Goal: Information Seeking & Learning: Learn about a topic

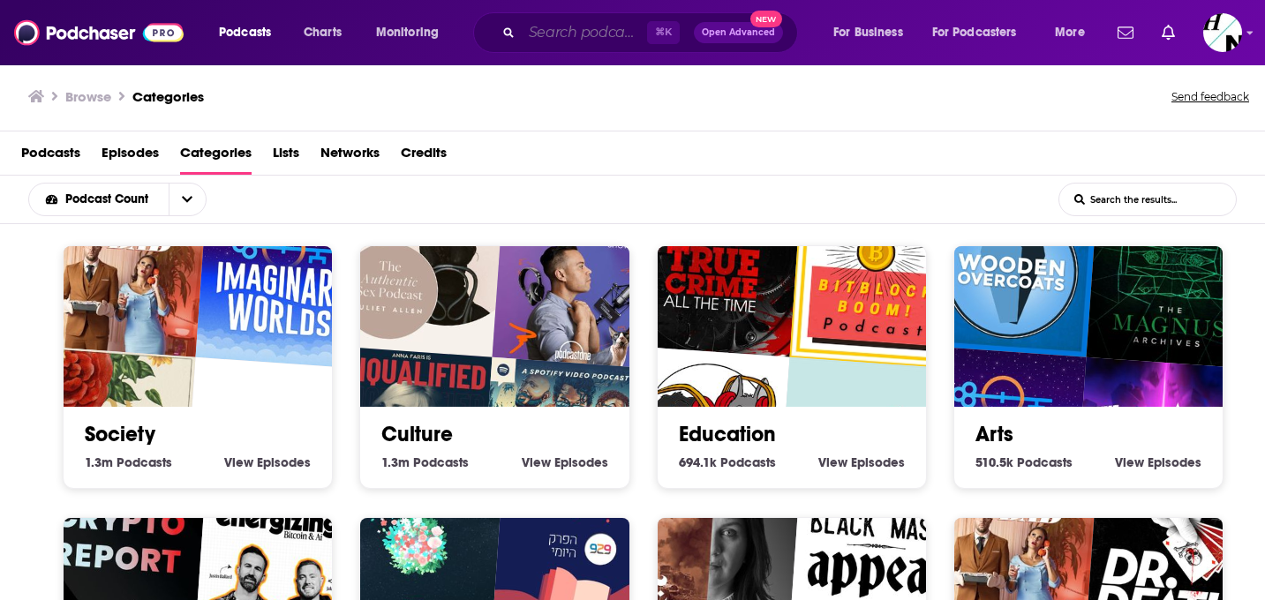
click at [553, 38] on input "Search podcasts, credits, & more..." at bounding box center [584, 33] width 125 height 28
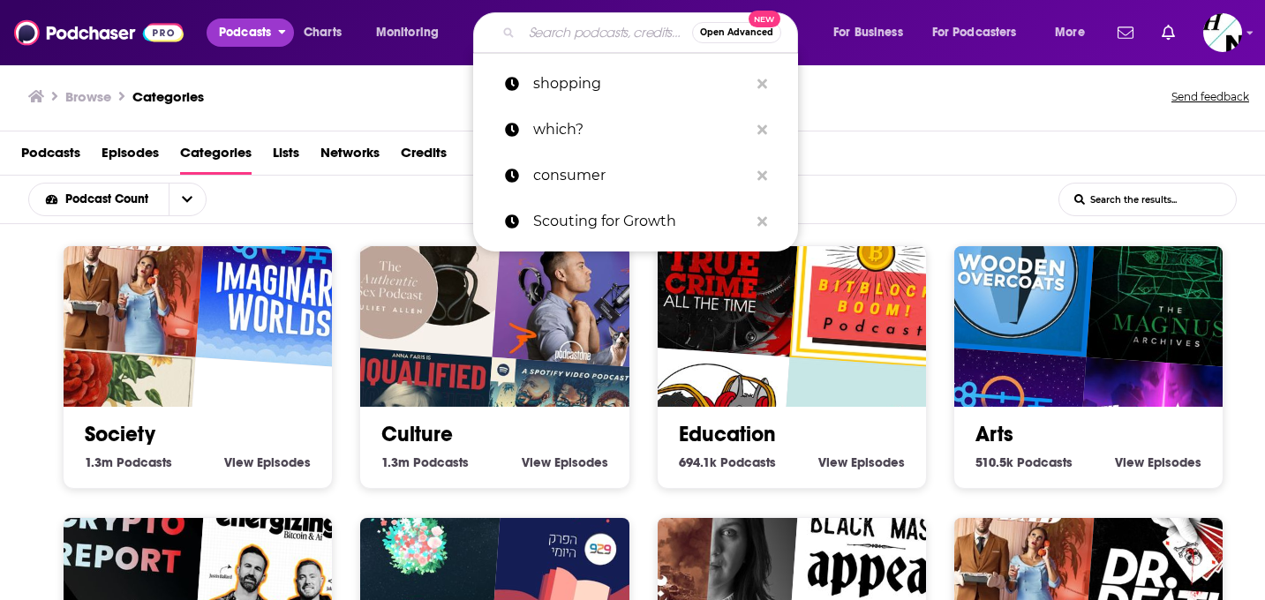
click at [259, 29] on span "Podcasts" at bounding box center [245, 32] width 52 height 25
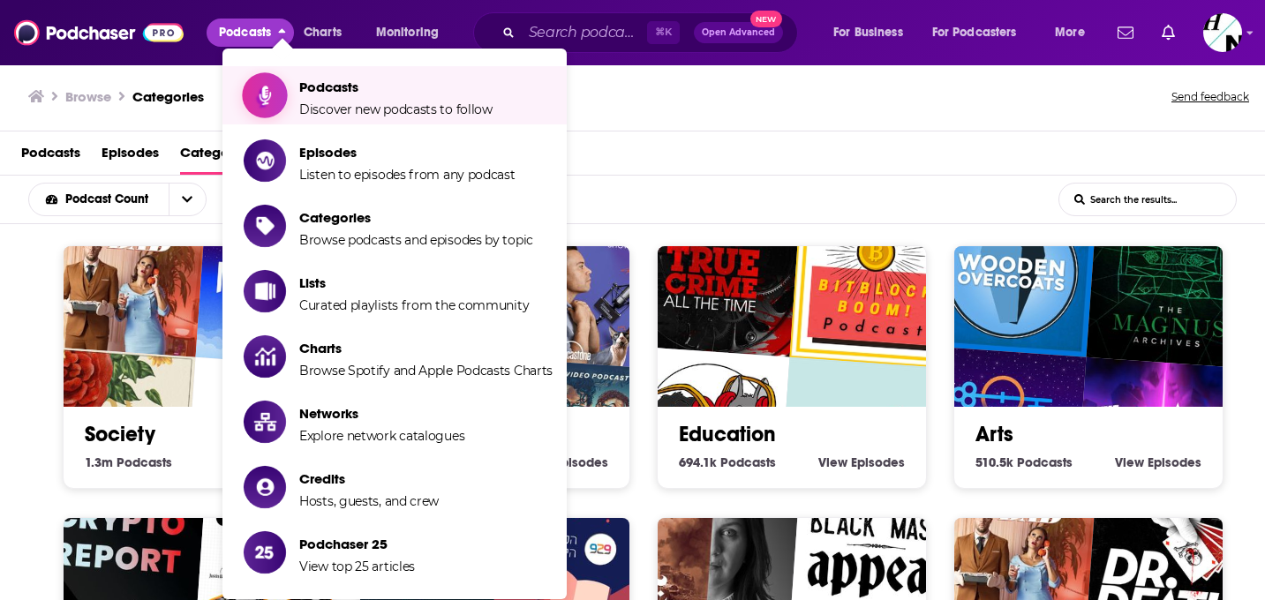
click at [302, 88] on span "Podcasts" at bounding box center [395, 87] width 193 height 17
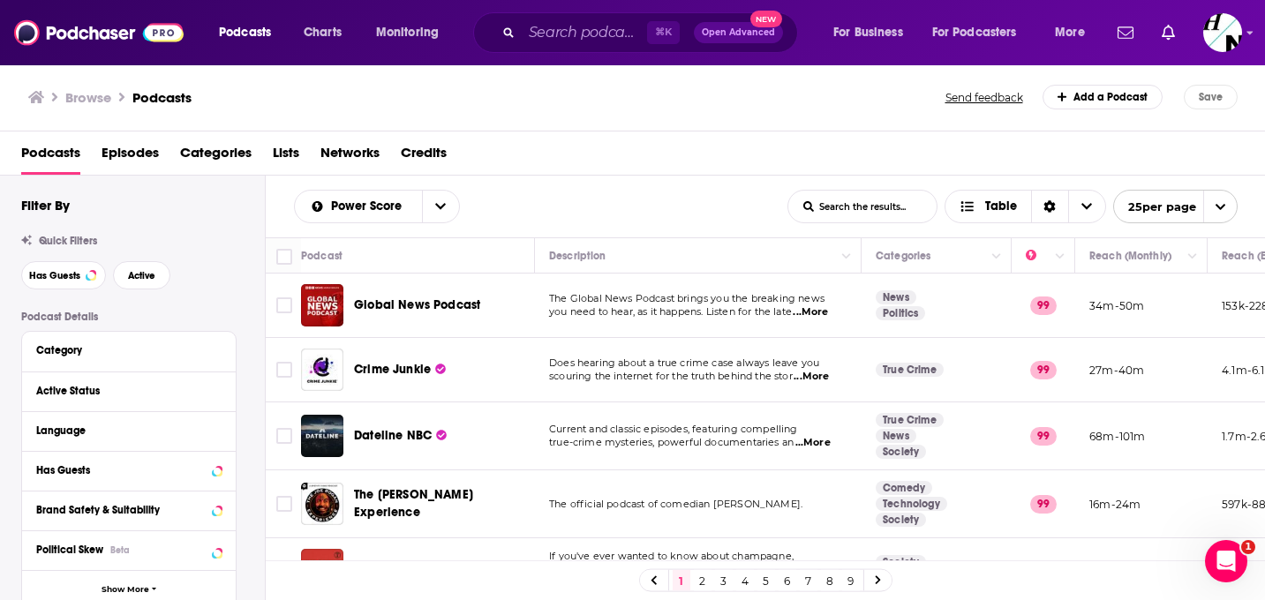
click at [590, 16] on div "⌘ K Open Advanced New" at bounding box center [635, 32] width 325 height 41
click at [580, 33] on input "Search podcasts, credits, & more..." at bounding box center [584, 33] width 125 height 28
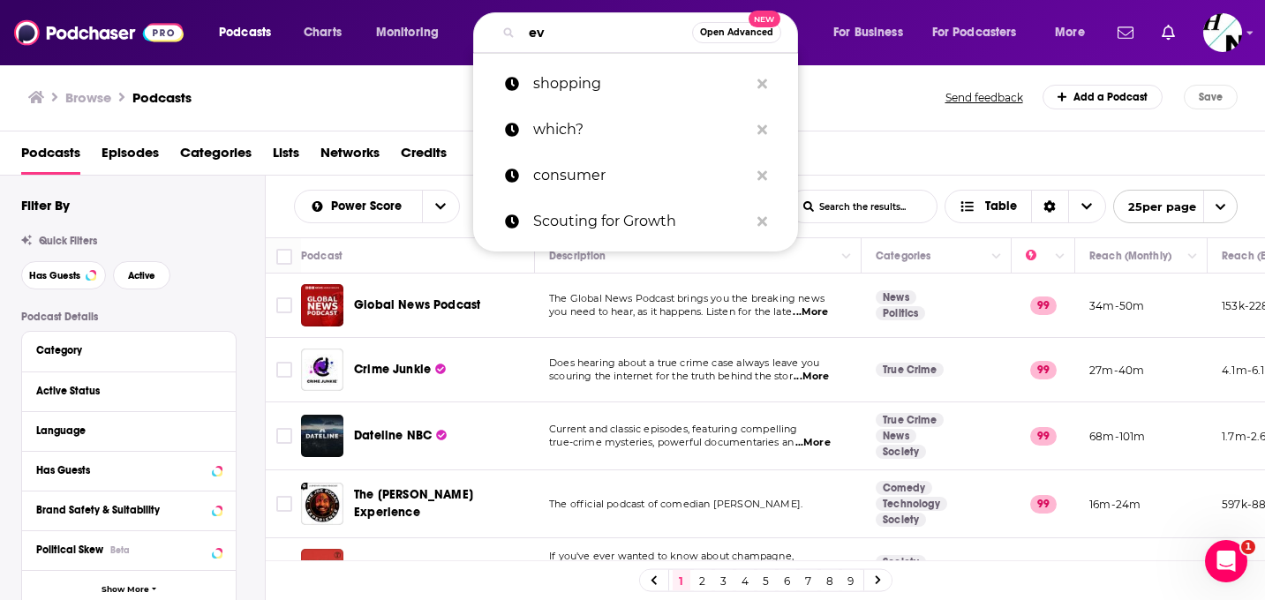
type input "ev"
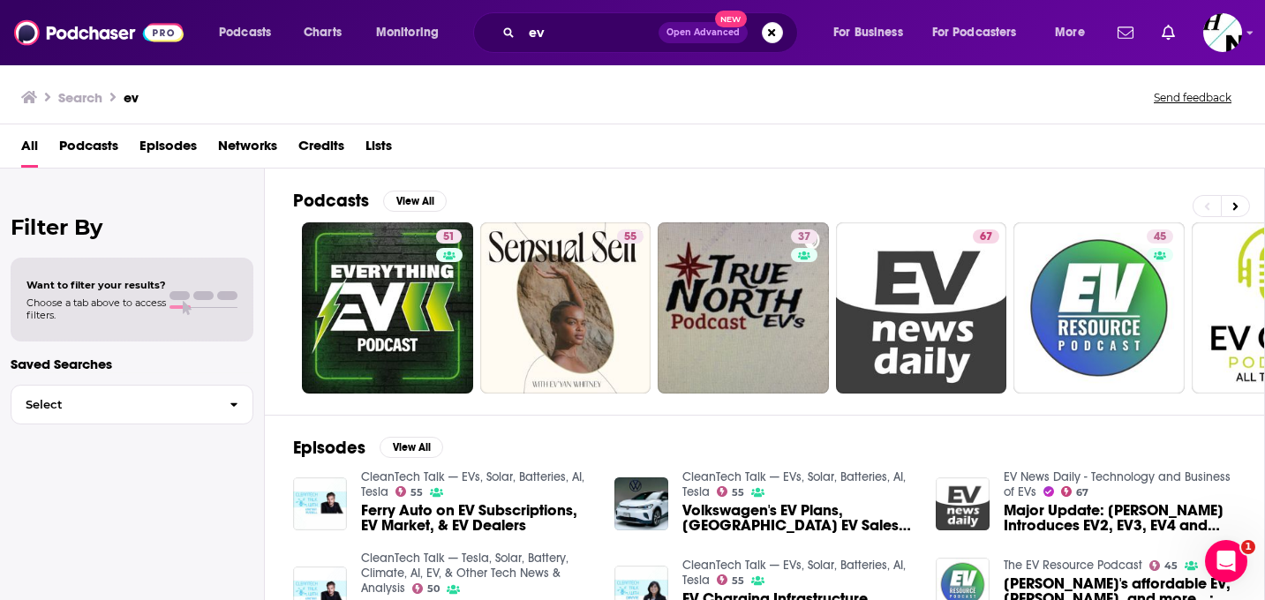
click at [94, 284] on span "Want to filter your results?" at bounding box center [96, 285] width 140 height 12
click at [84, 142] on span "Podcasts" at bounding box center [88, 150] width 59 height 36
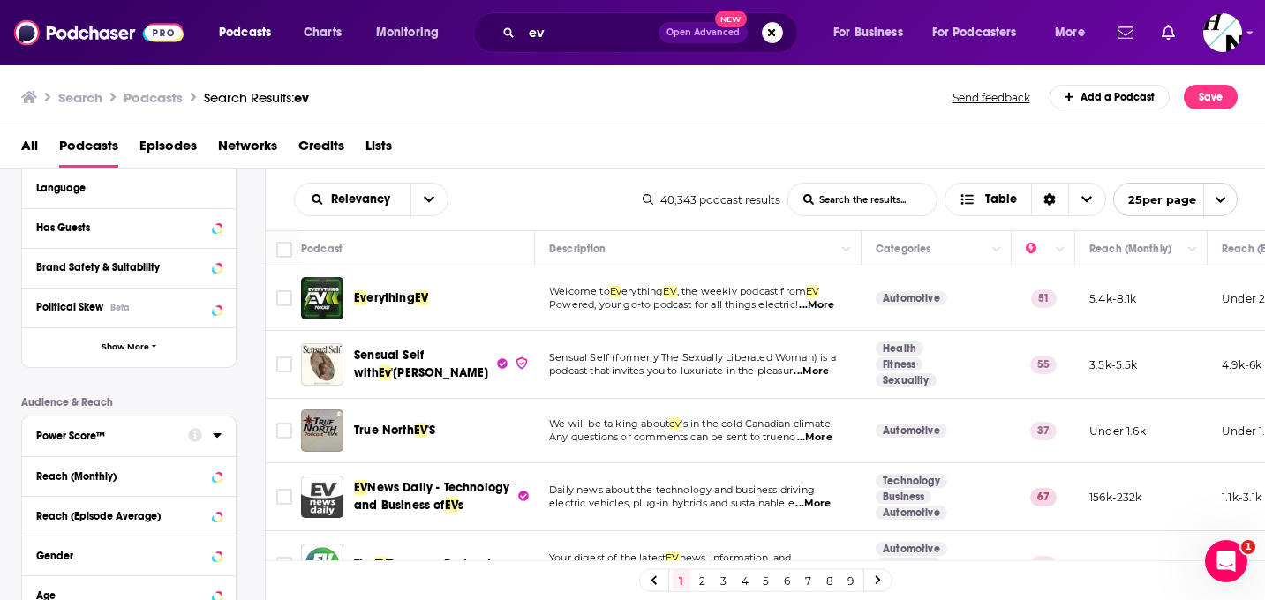
scroll to position [436, 0]
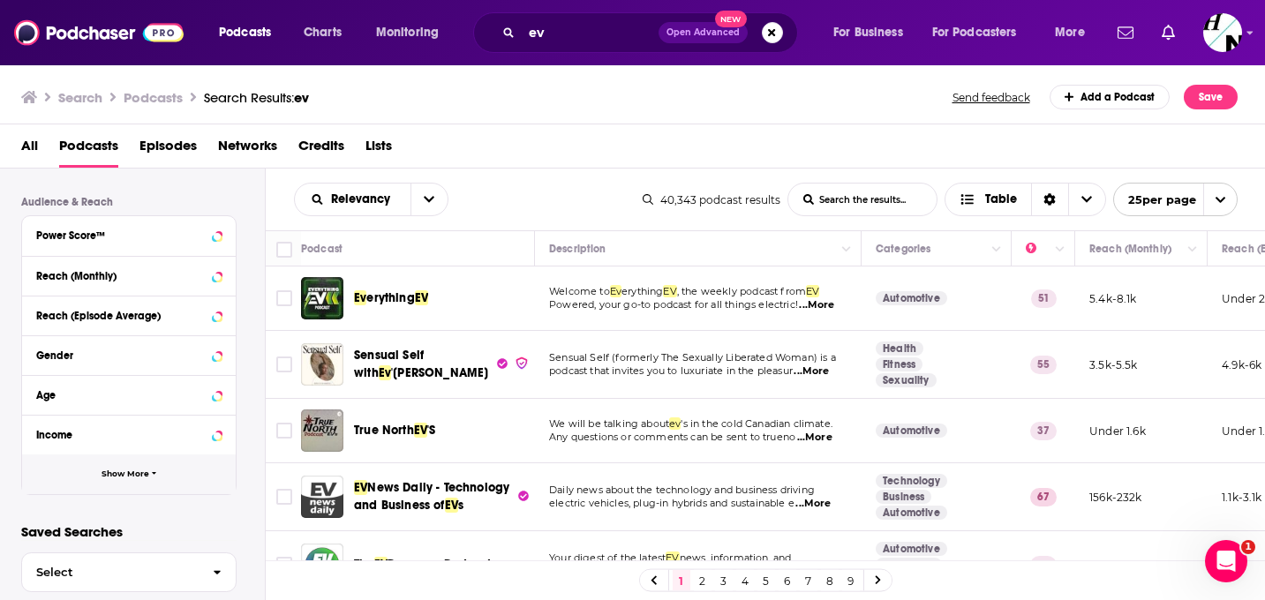
click at [110, 493] on button "Show More" at bounding box center [129, 475] width 214 height 40
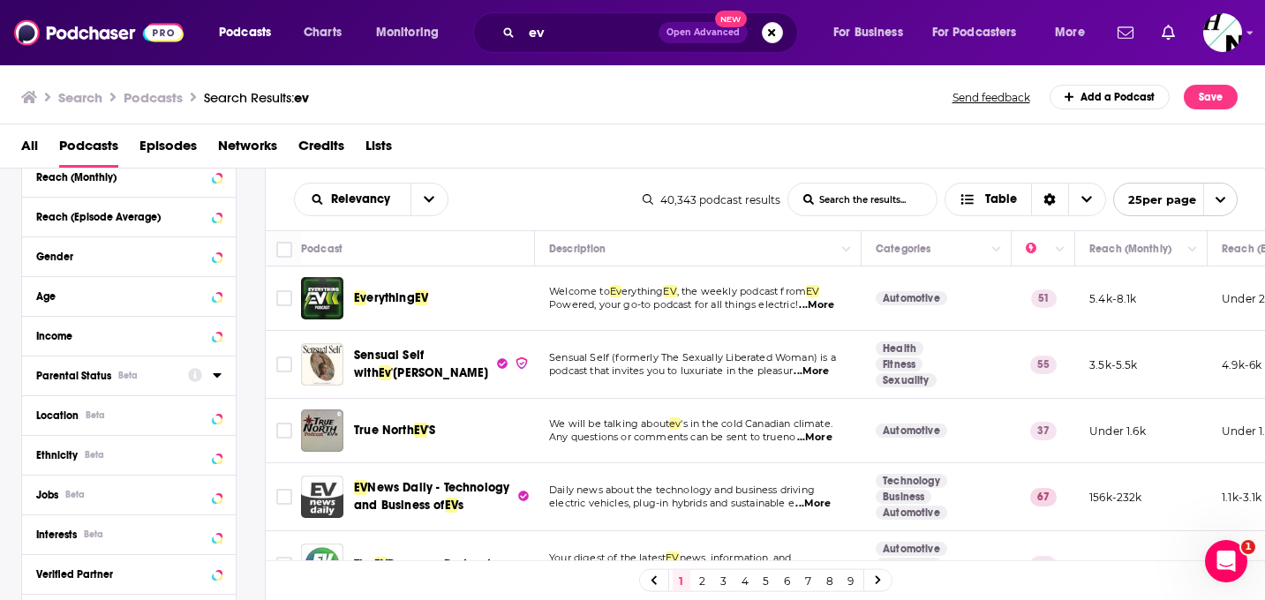
scroll to position [558, 0]
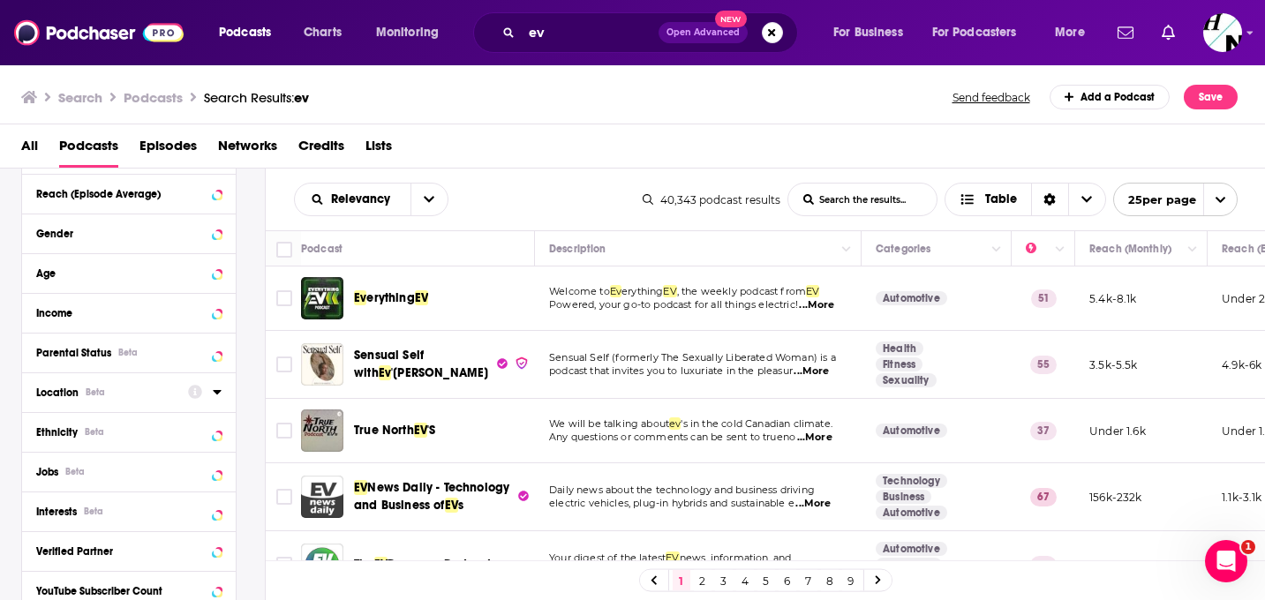
click at [221, 396] on icon at bounding box center [217, 392] width 9 height 14
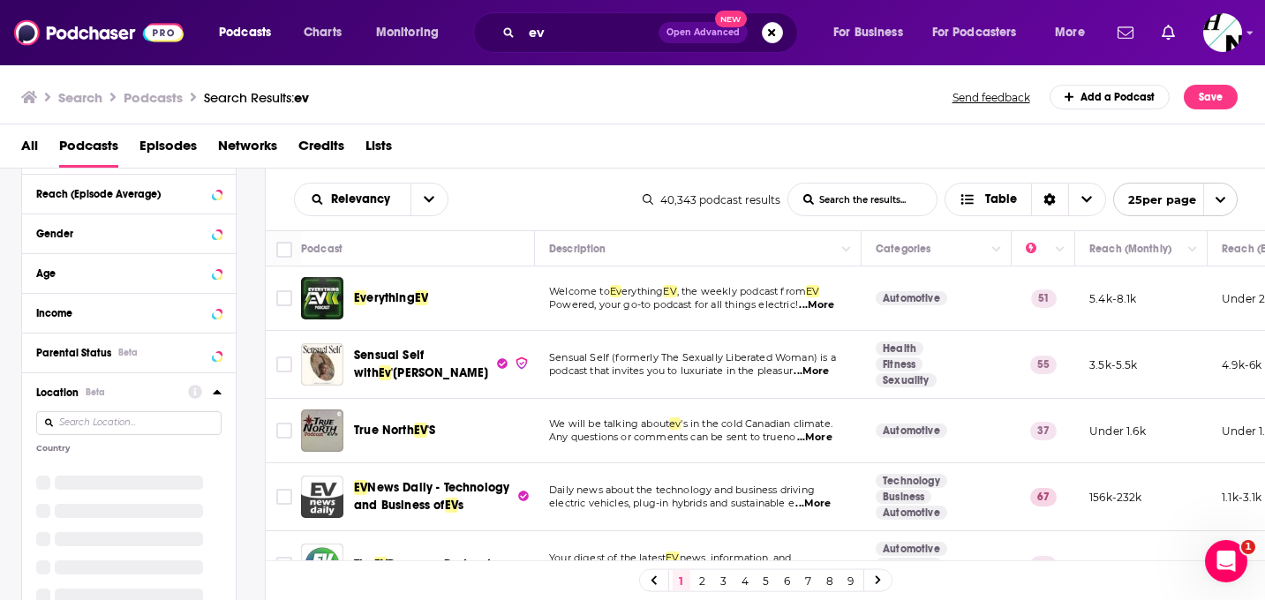
click at [118, 423] on input at bounding box center [128, 423] width 185 height 24
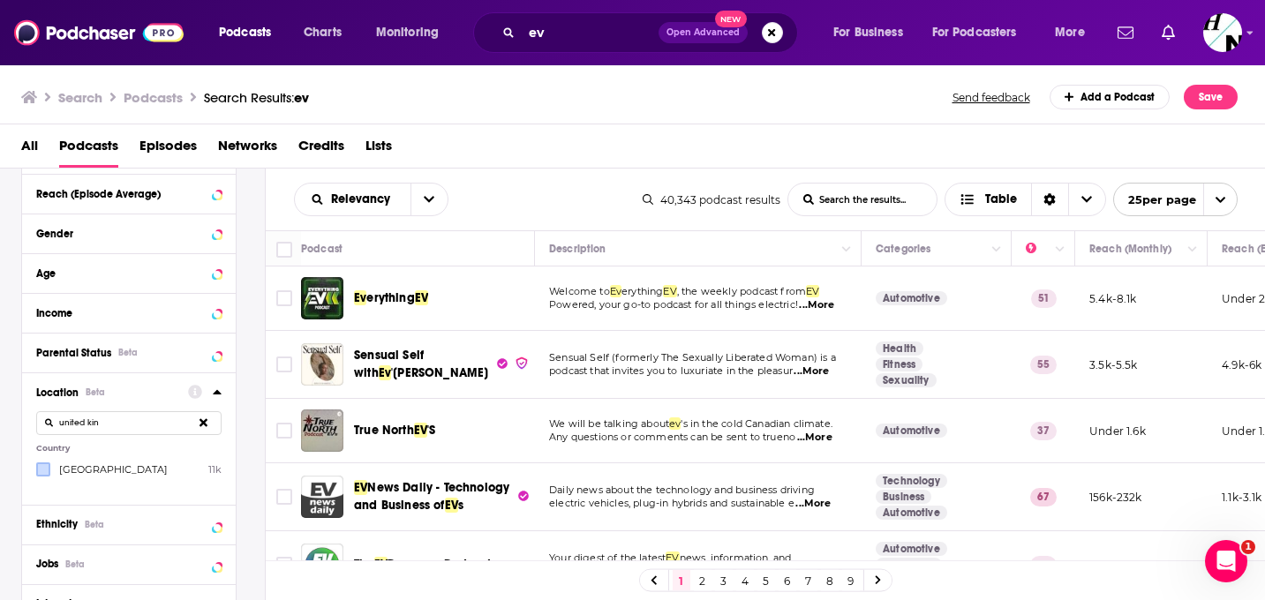
type input "united kin"
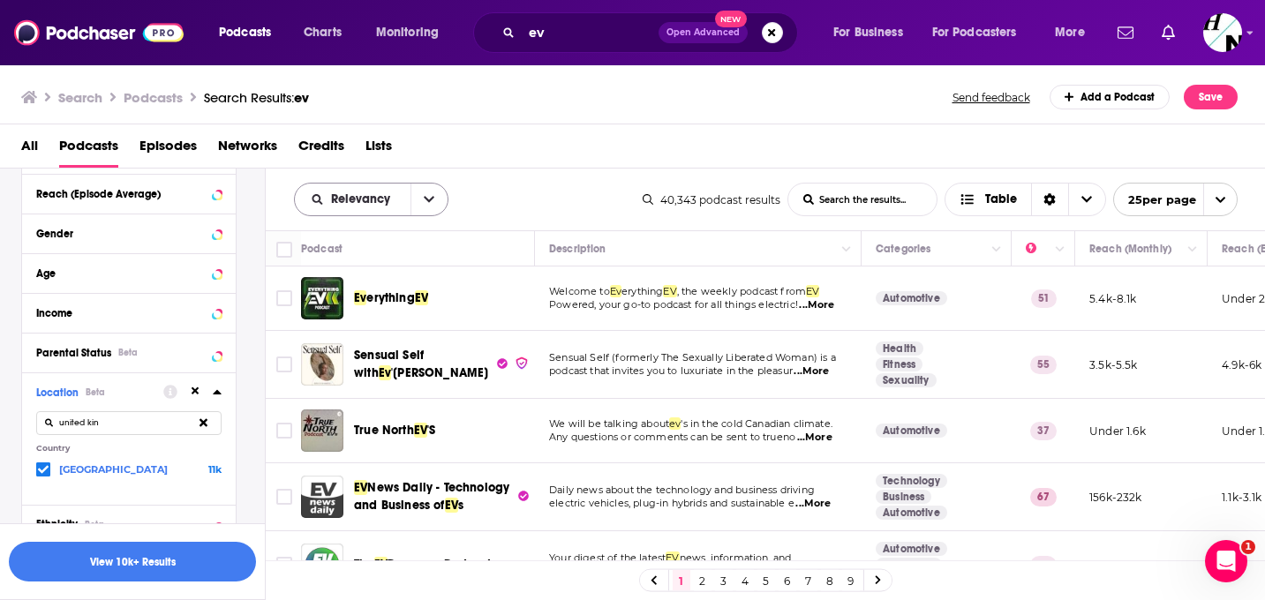
click at [441, 200] on button "open menu" at bounding box center [429, 200] width 37 height 32
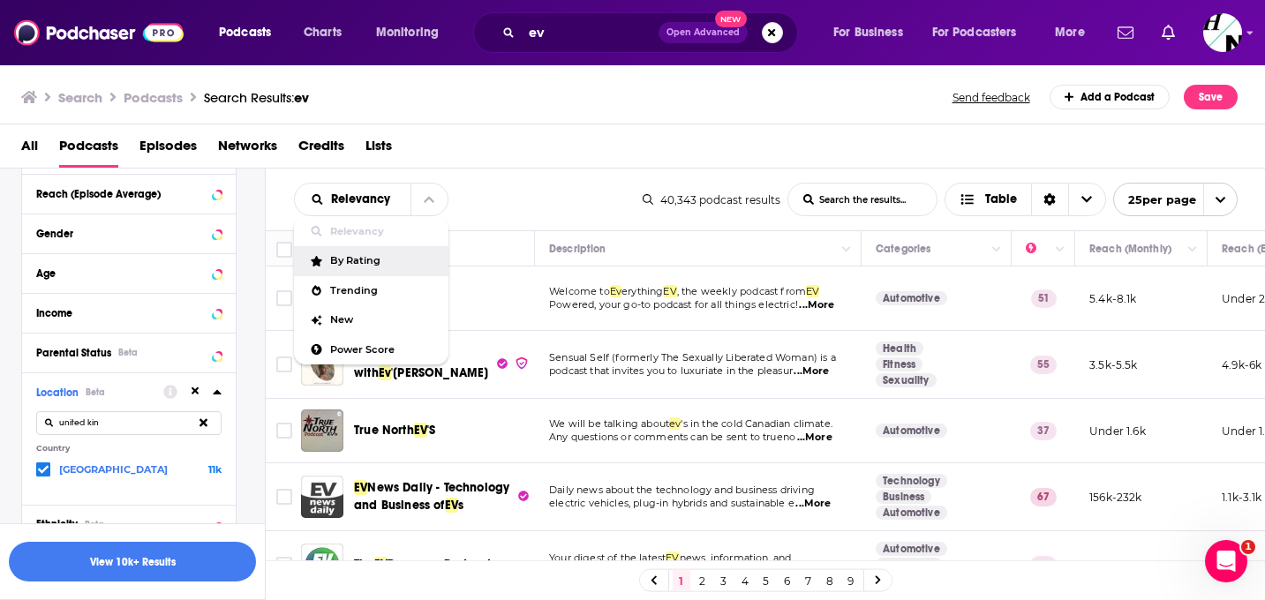
click at [394, 261] on span "By Rating" at bounding box center [382, 261] width 104 height 10
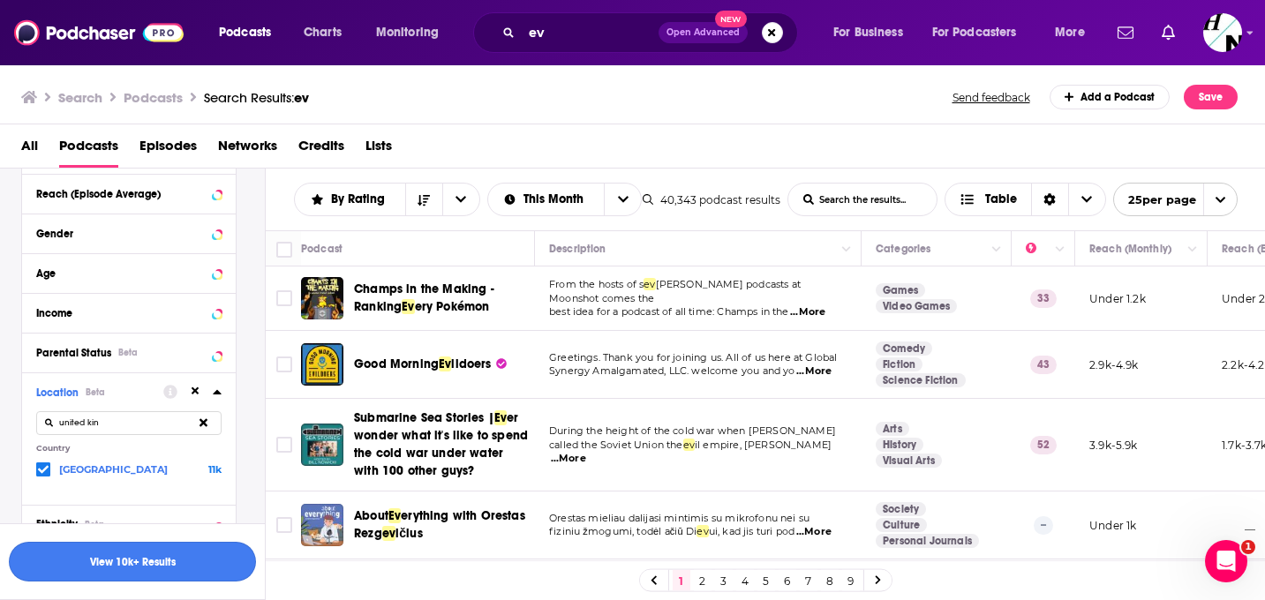
click at [177, 580] on button "View 10k+ Results" at bounding box center [132, 562] width 247 height 40
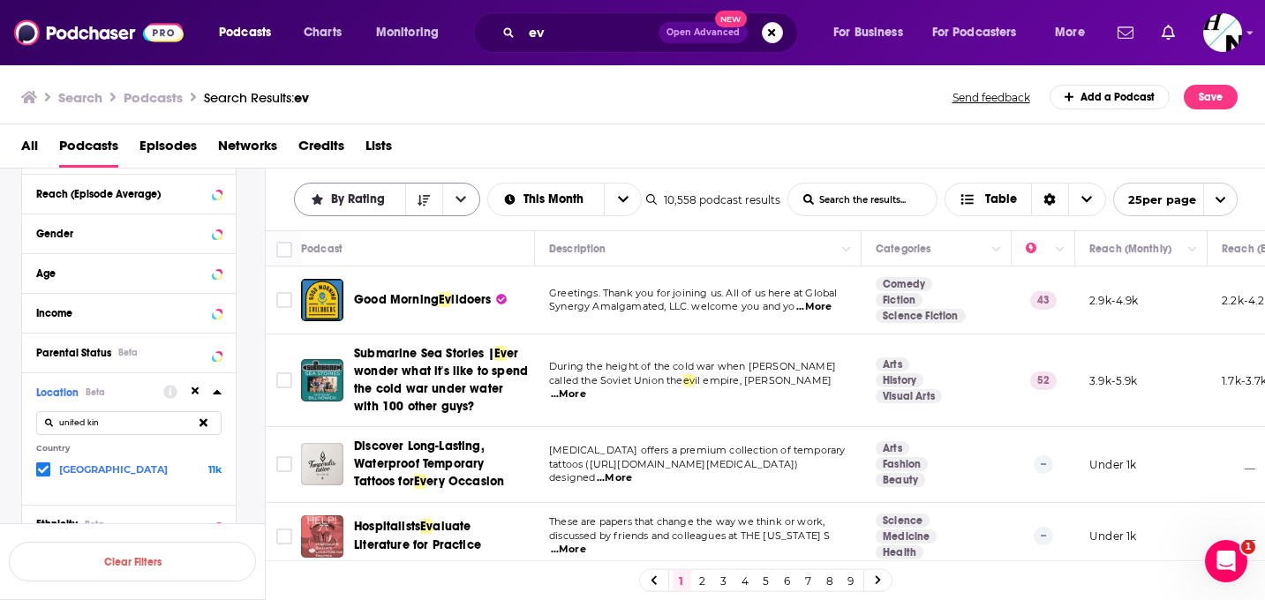
click at [467, 186] on button "open menu" at bounding box center [460, 200] width 37 height 32
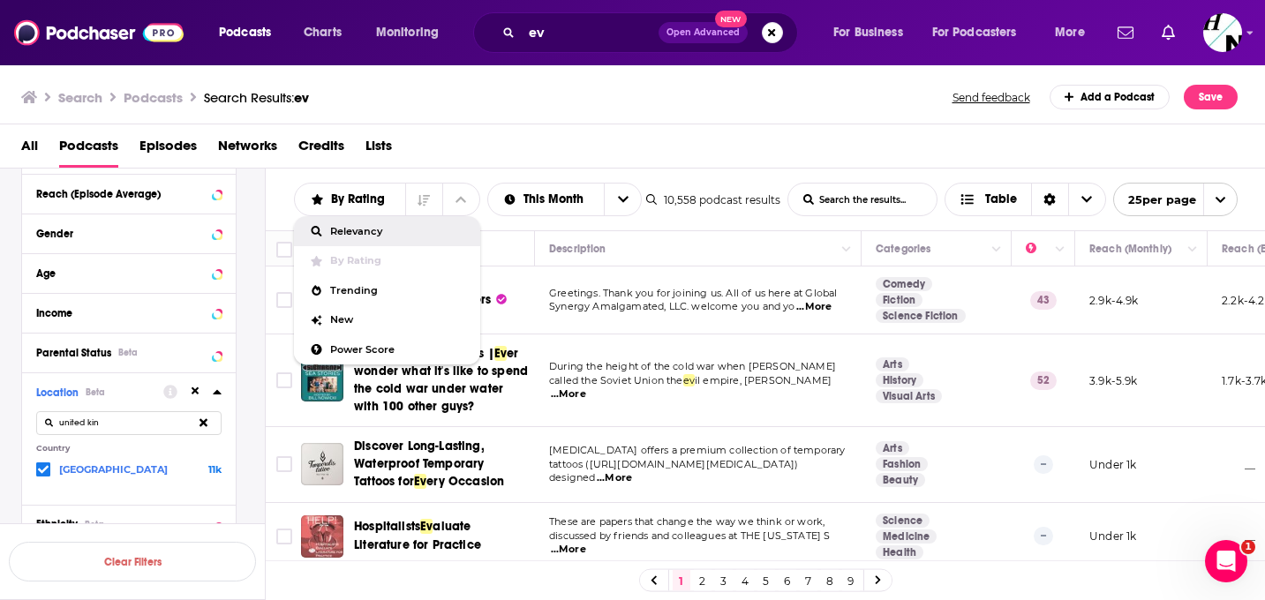
click at [403, 232] on span "Relevancy" at bounding box center [398, 232] width 136 height 10
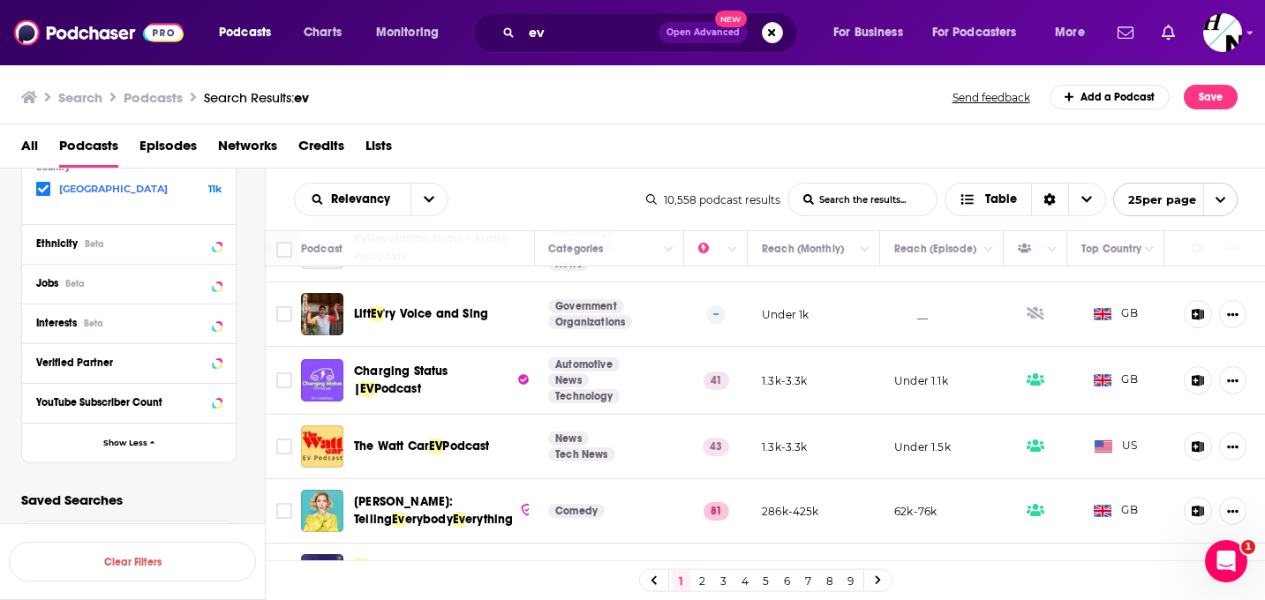
scroll to position [857, 328]
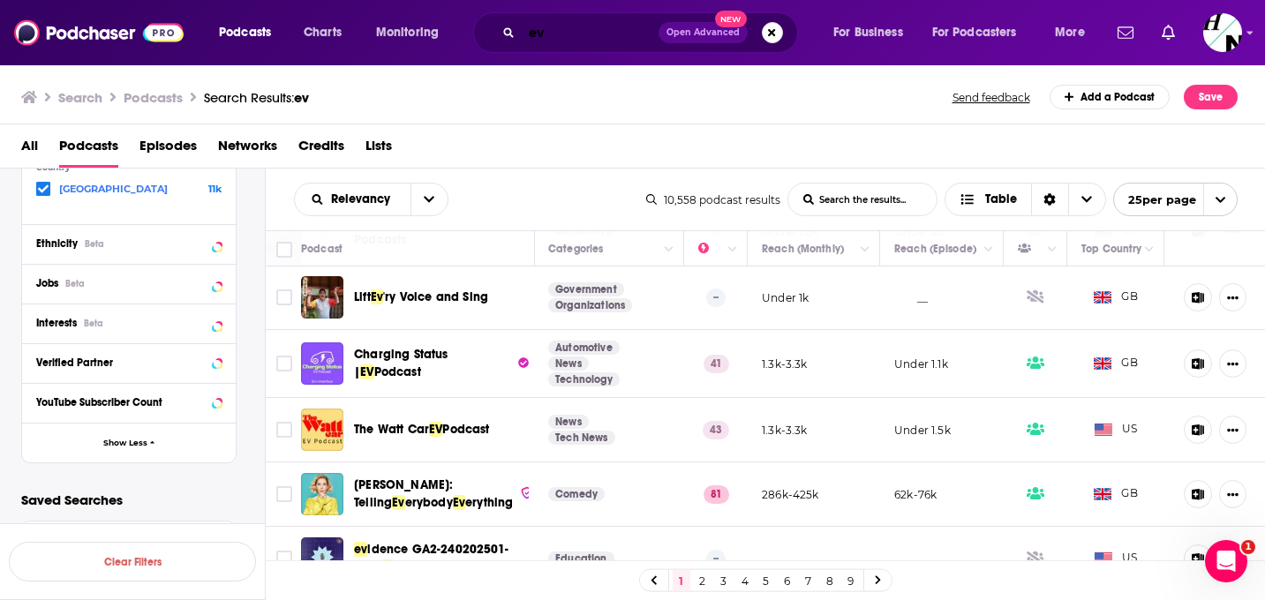
click at [592, 43] on input "ev" at bounding box center [590, 33] width 137 height 28
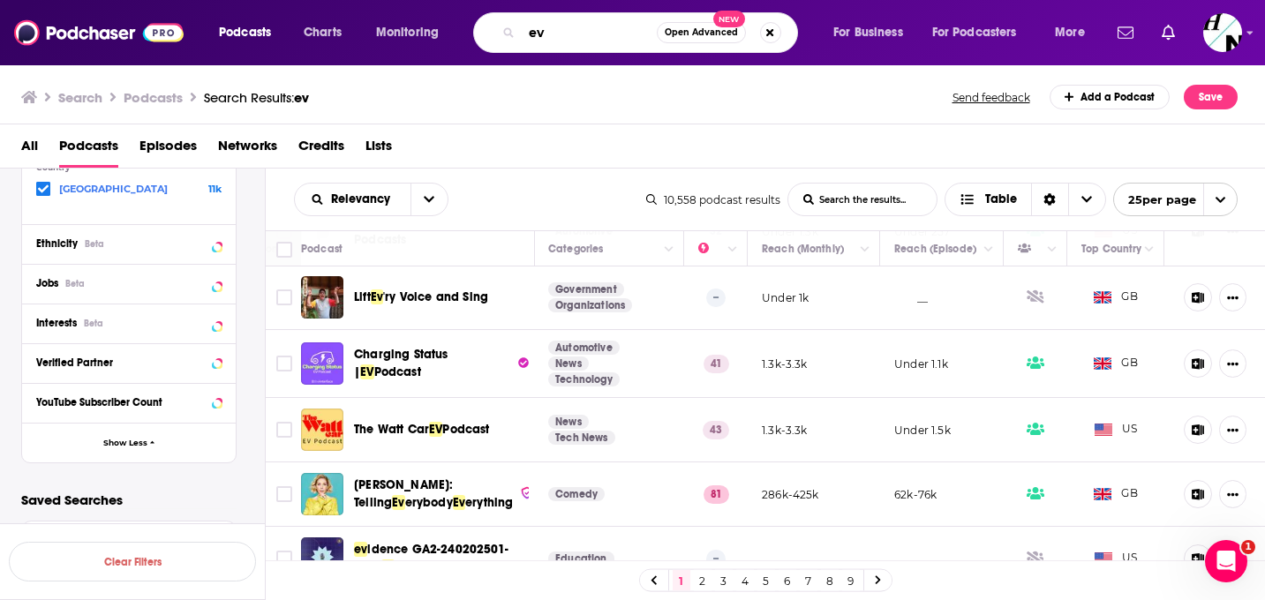
click at [592, 43] on input "ev" at bounding box center [589, 33] width 135 height 28
click at [589, 43] on input "ev" at bounding box center [589, 33] width 135 height 28
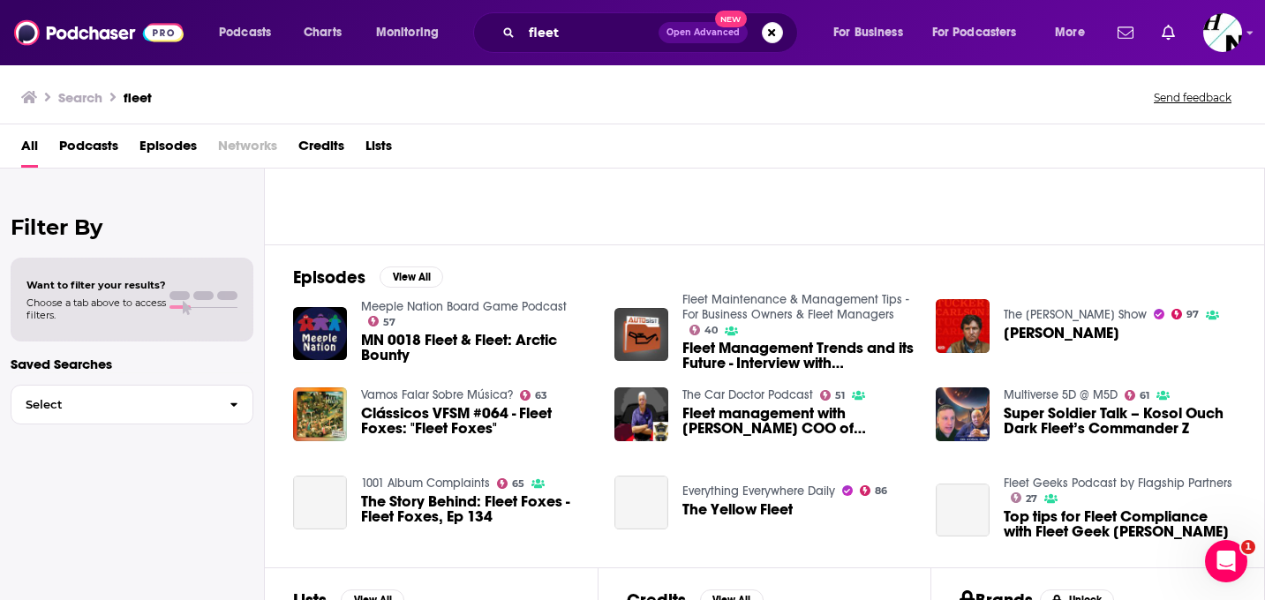
scroll to position [223, 0]
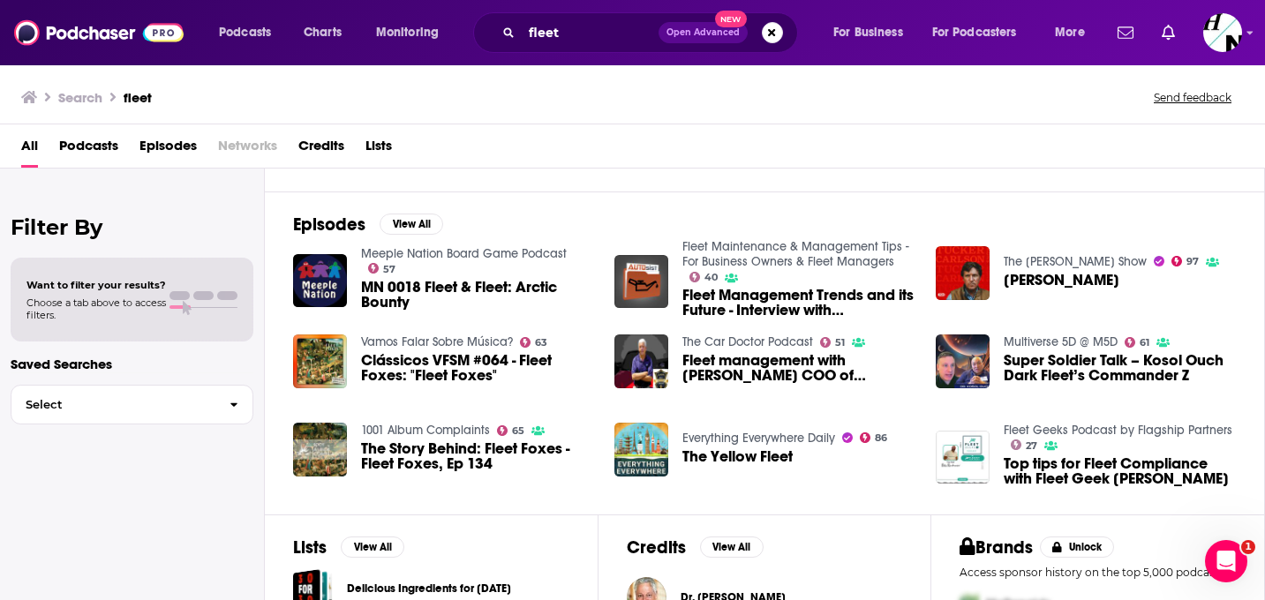
click at [74, 149] on span "Podcasts" at bounding box center [88, 150] width 59 height 36
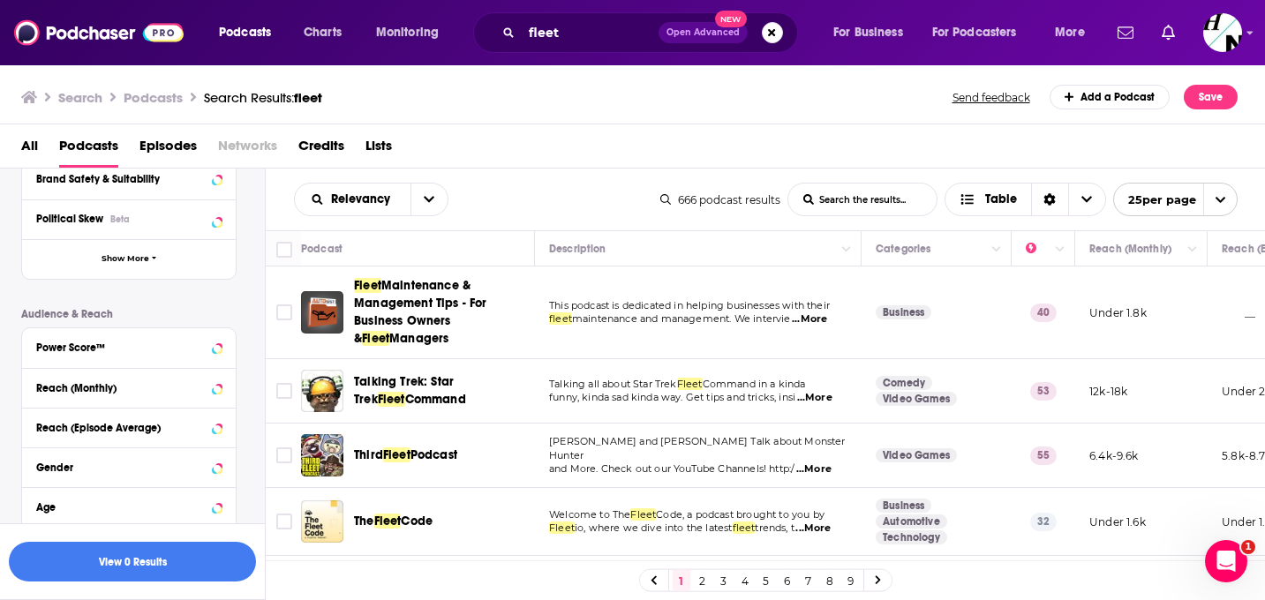
scroll to position [325, 0]
click at [592, 29] on input "fleet" at bounding box center [590, 33] width 137 height 28
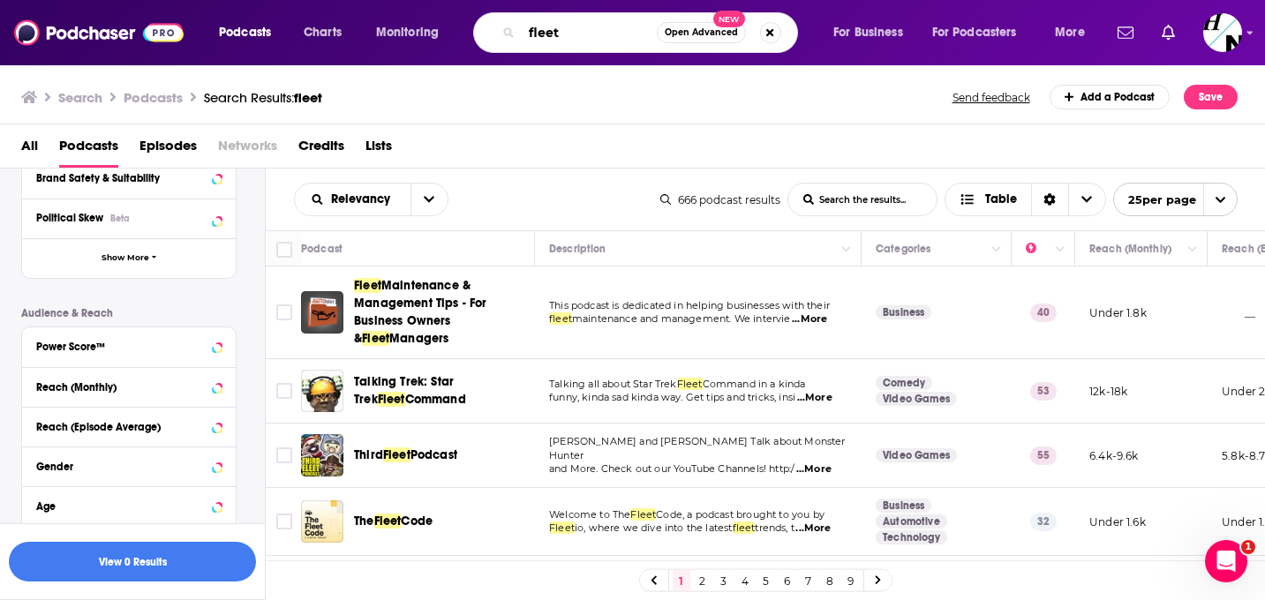
click at [592, 29] on input "fleet" at bounding box center [589, 33] width 135 height 28
type input "sustainability"
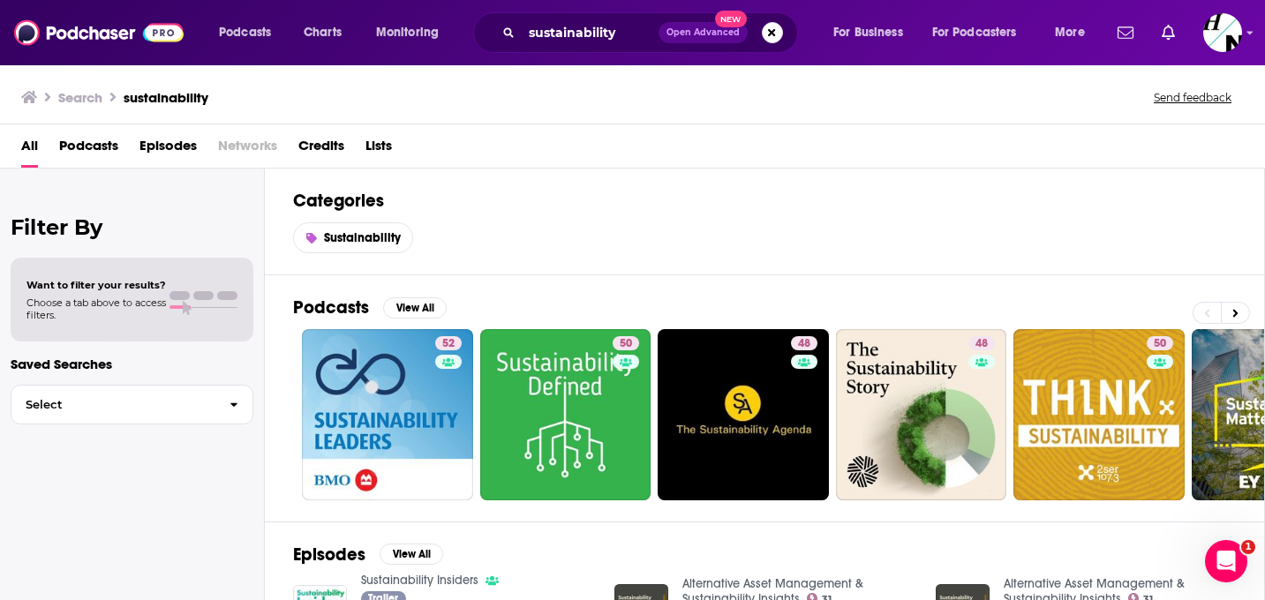
click at [81, 153] on span "Podcasts" at bounding box center [88, 150] width 59 height 36
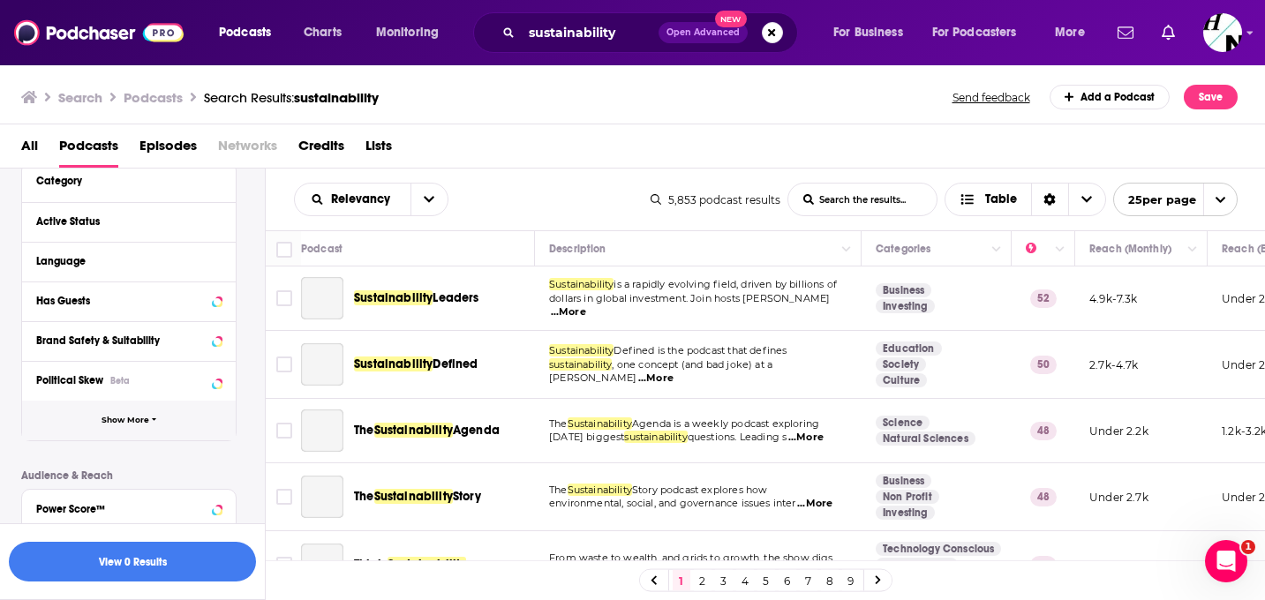
scroll to position [470, 0]
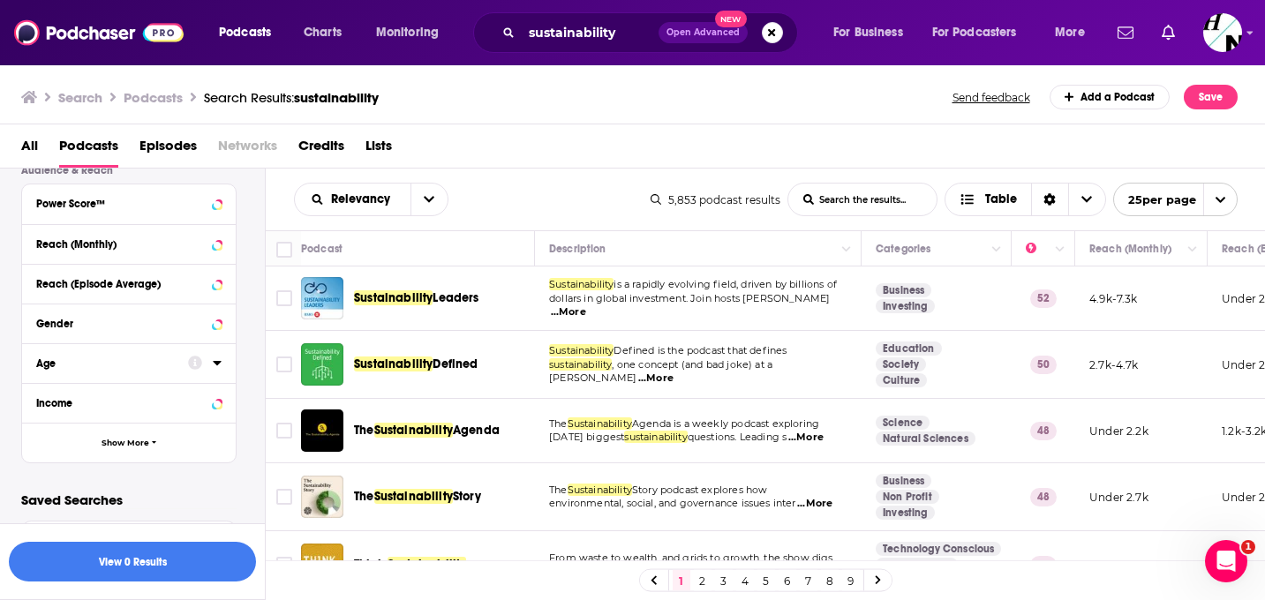
click at [121, 374] on button "Age" at bounding box center [112, 362] width 152 height 22
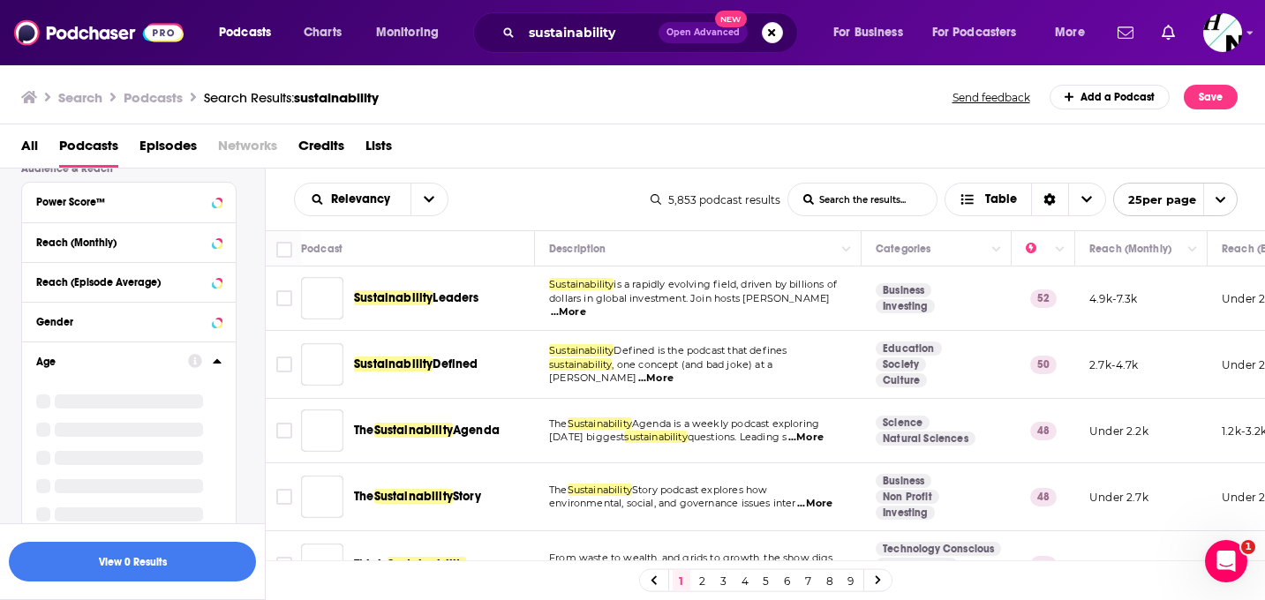
click at [123, 437] on div at bounding box center [129, 430] width 148 height 14
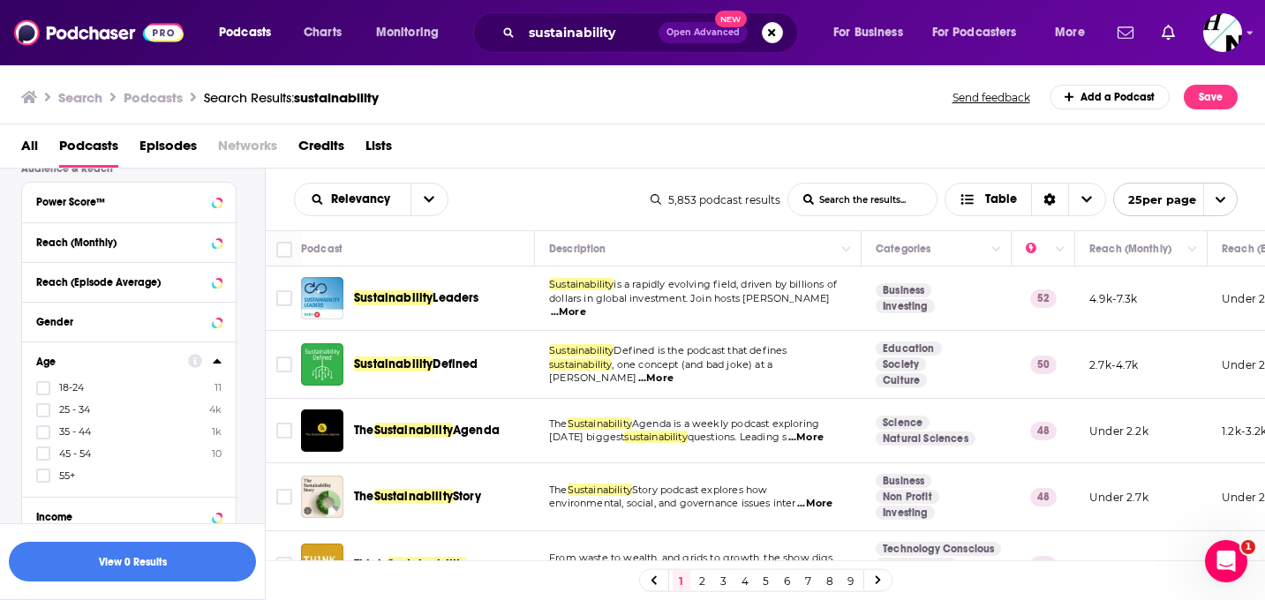
click at [215, 356] on icon at bounding box center [217, 361] width 9 height 14
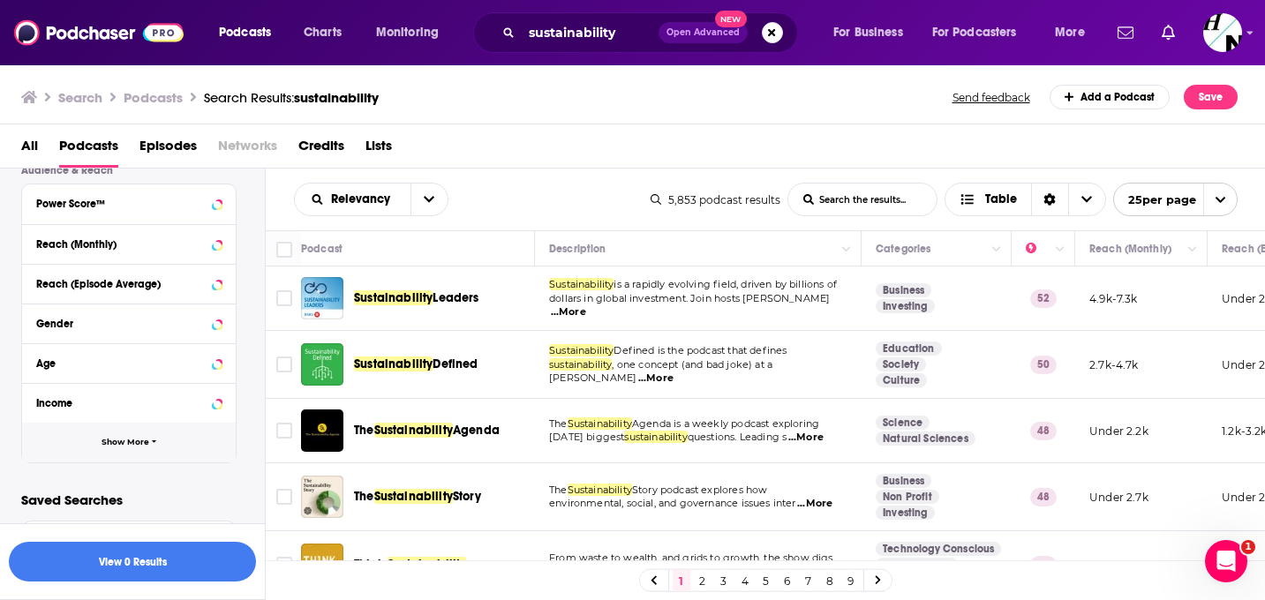
click at [131, 429] on button "Show More" at bounding box center [129, 443] width 214 height 40
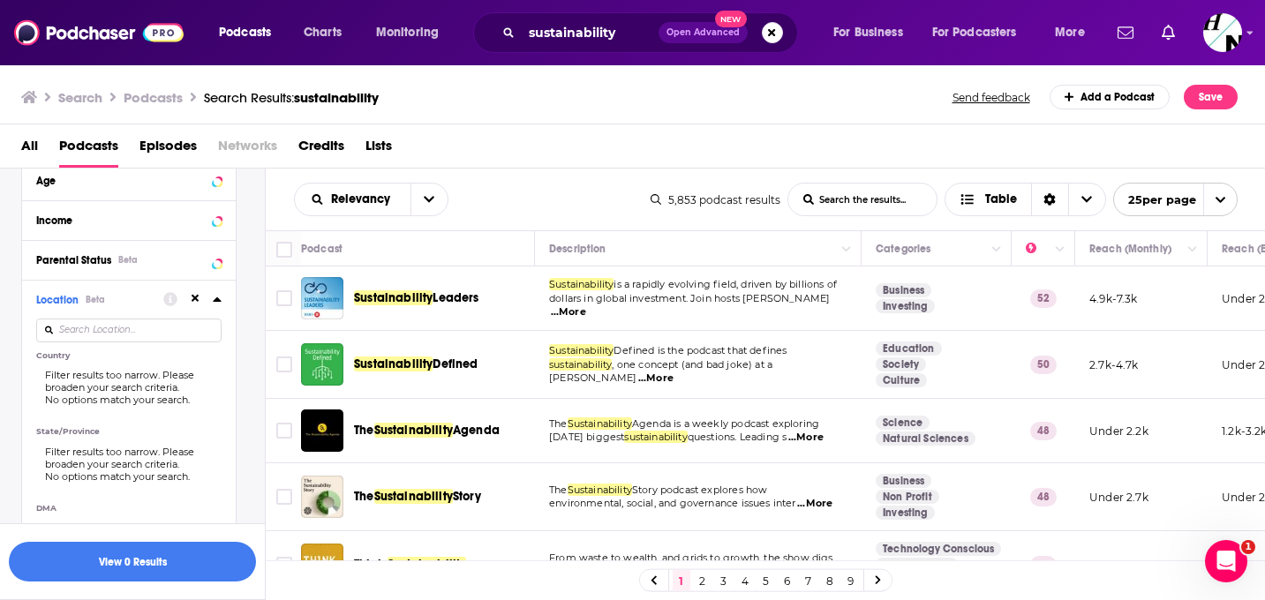
scroll to position [660, 0]
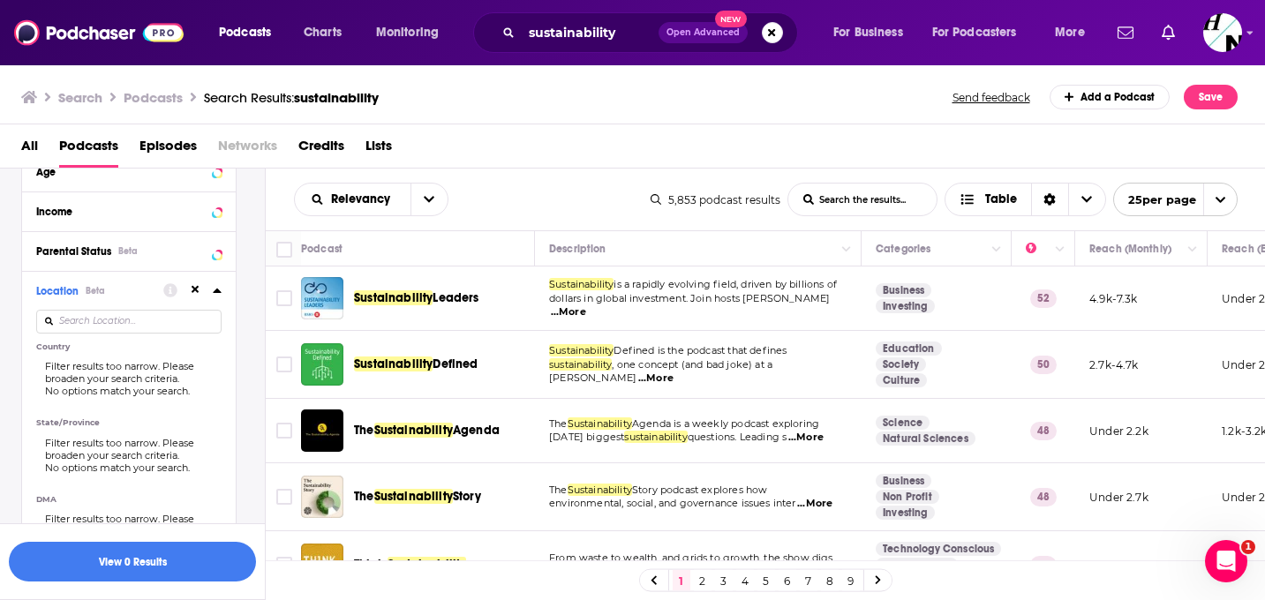
click at [100, 333] on input at bounding box center [128, 322] width 185 height 24
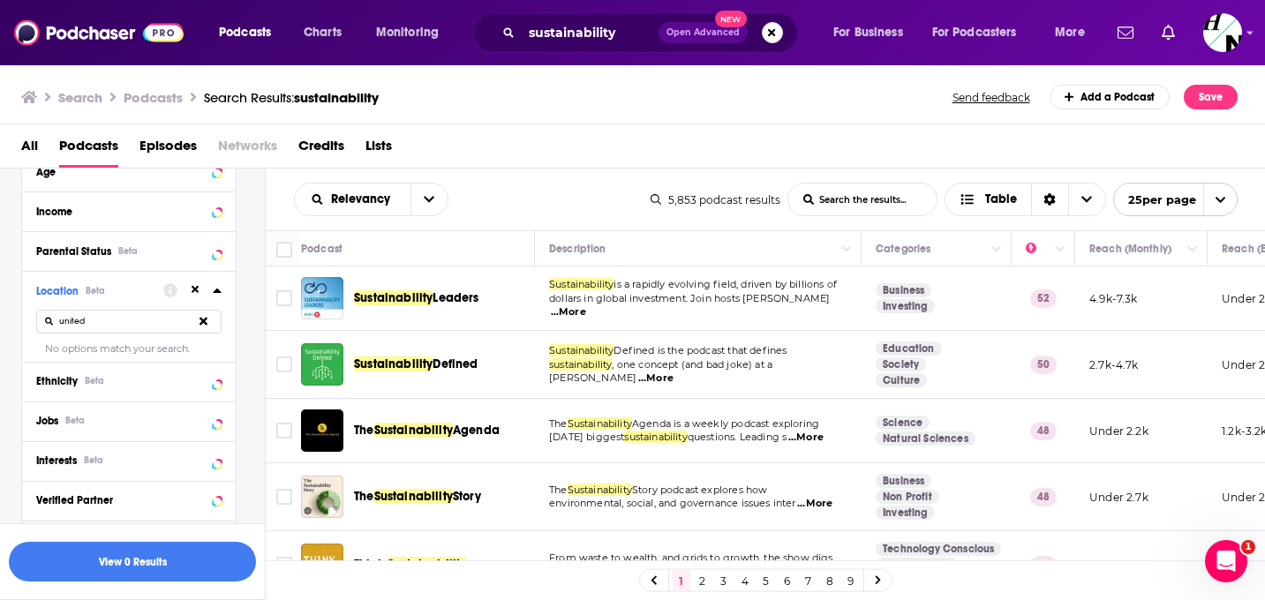
click at [76, 321] on input "united" at bounding box center [128, 322] width 185 height 24
type input "uk"
click at [201, 324] on icon at bounding box center [204, 322] width 8 height 8
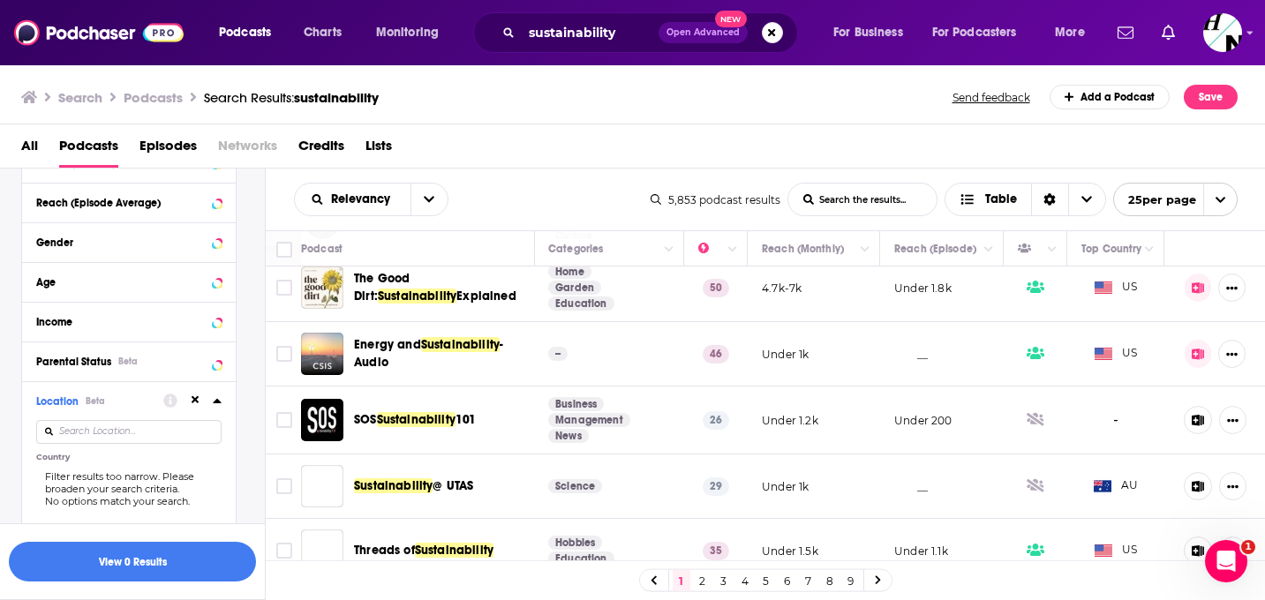
scroll to position [1362, 328]
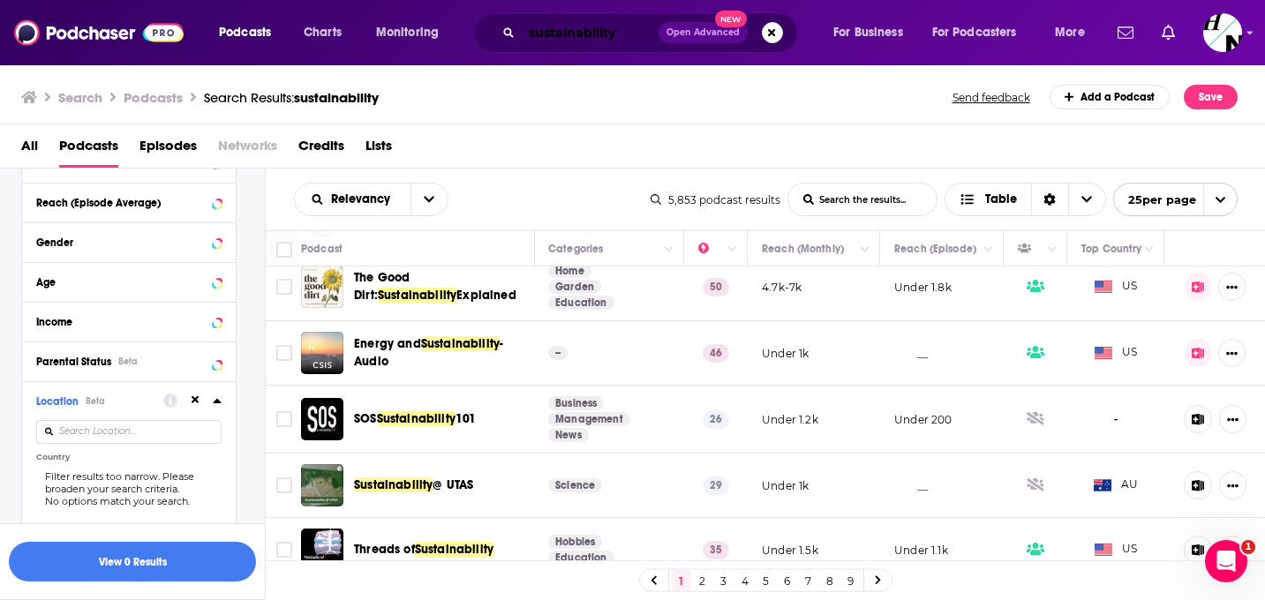
click at [626, 33] on input "sustainability" at bounding box center [590, 33] width 137 height 28
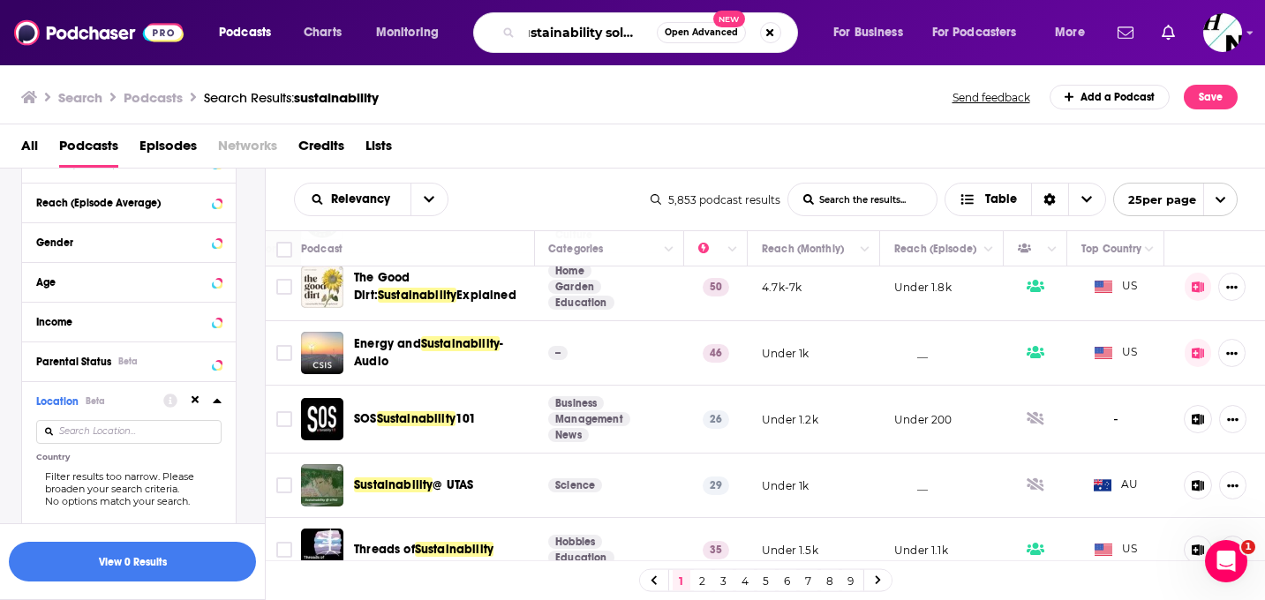
scroll to position [0, 17]
type input "sustainability solved"
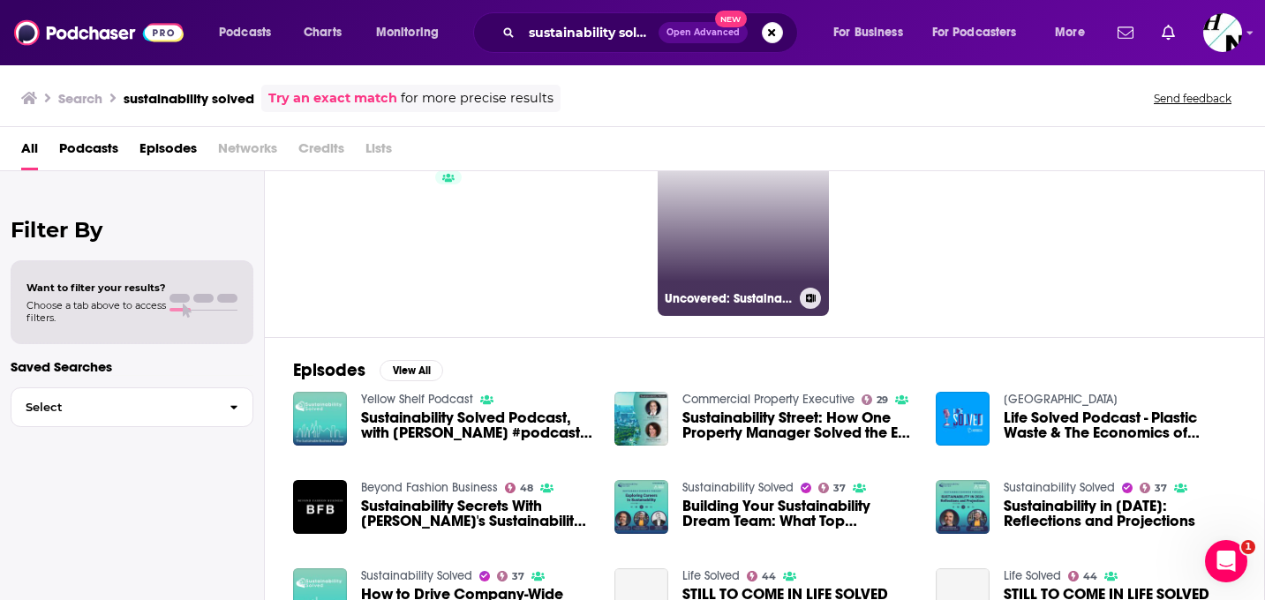
scroll to position [84, 0]
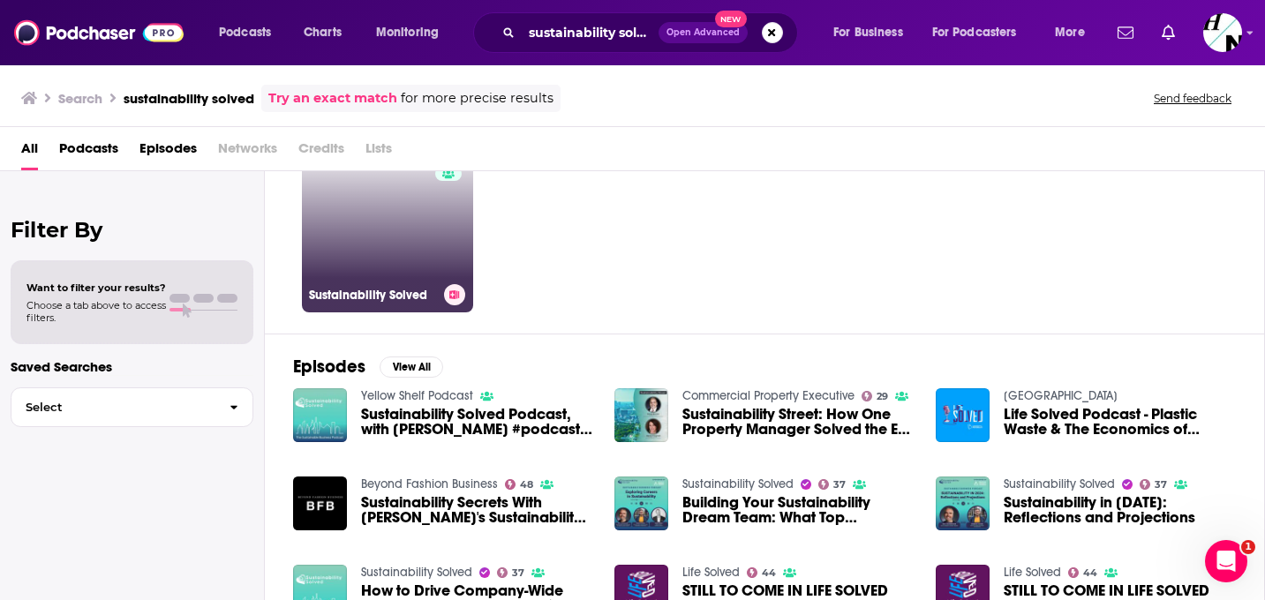
click at [417, 171] on link "37 Sustainability Solved" at bounding box center [387, 226] width 171 height 171
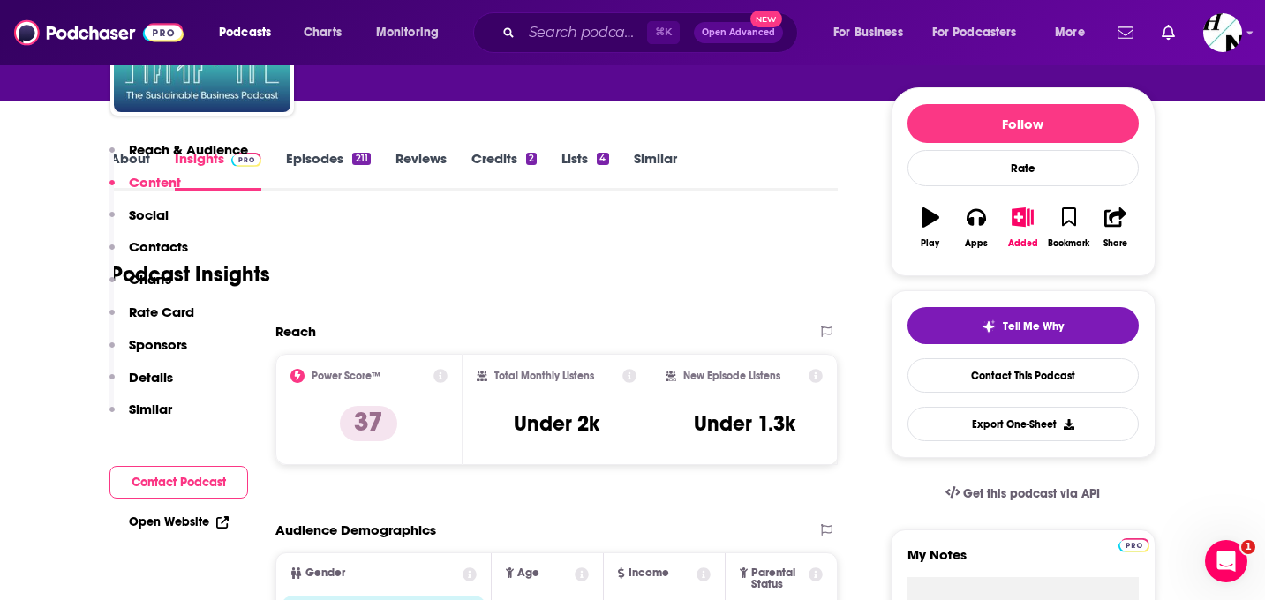
scroll to position [14, 0]
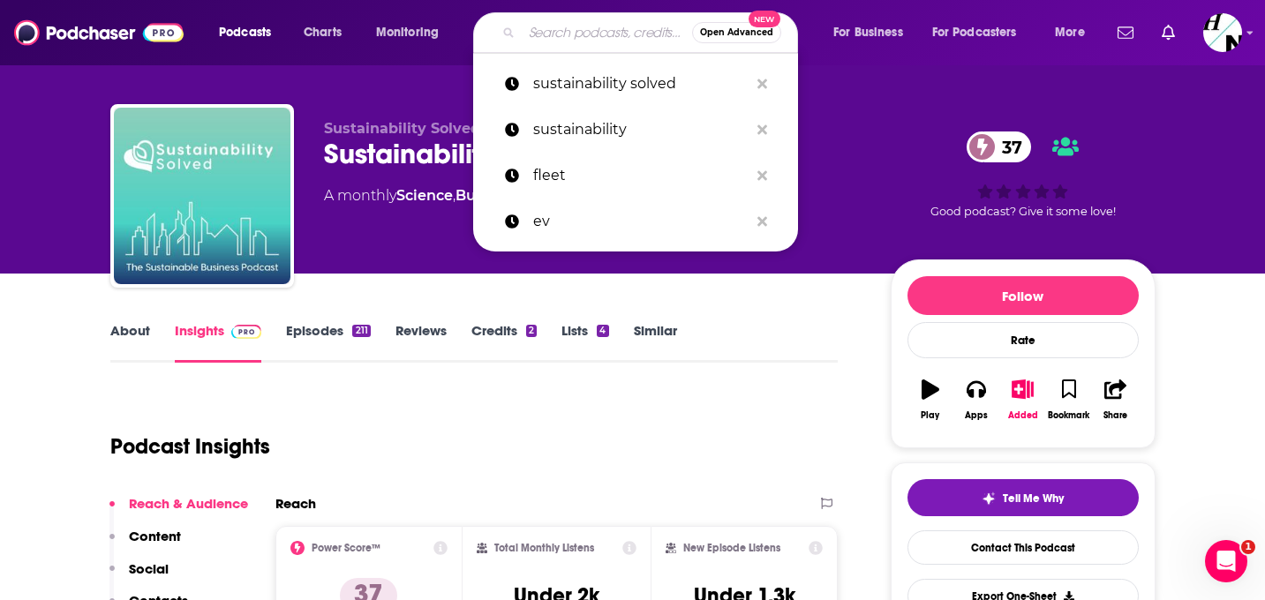
click at [551, 30] on input "Search podcasts, credits, & more..." at bounding box center [607, 33] width 170 height 28
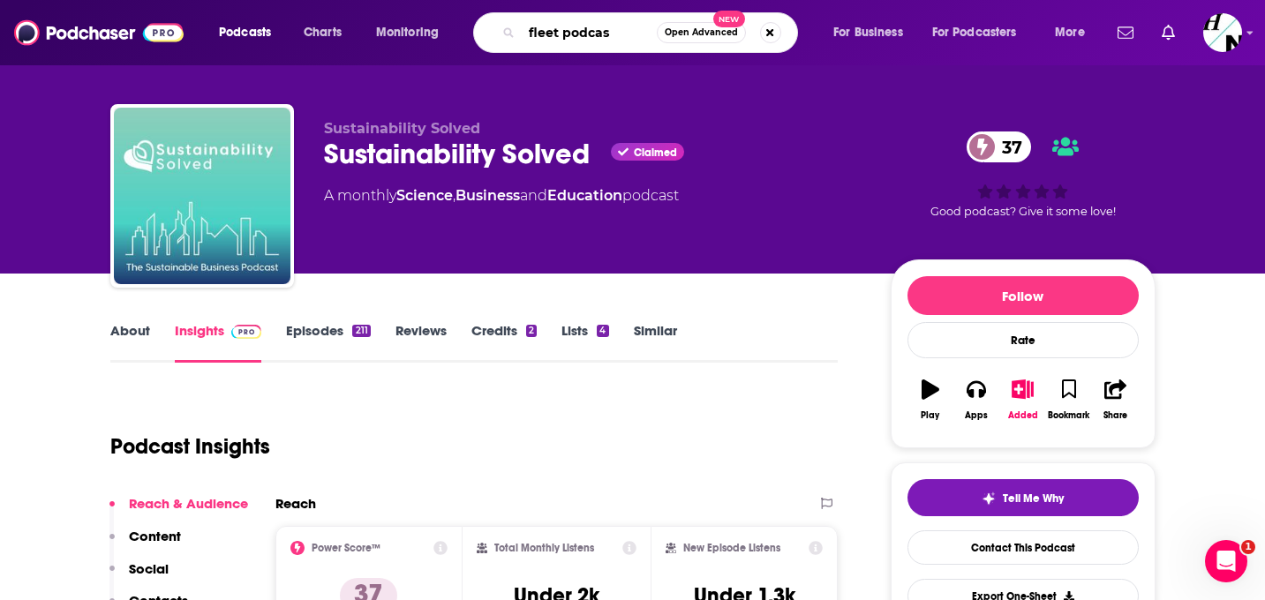
type input "fleet podcast"
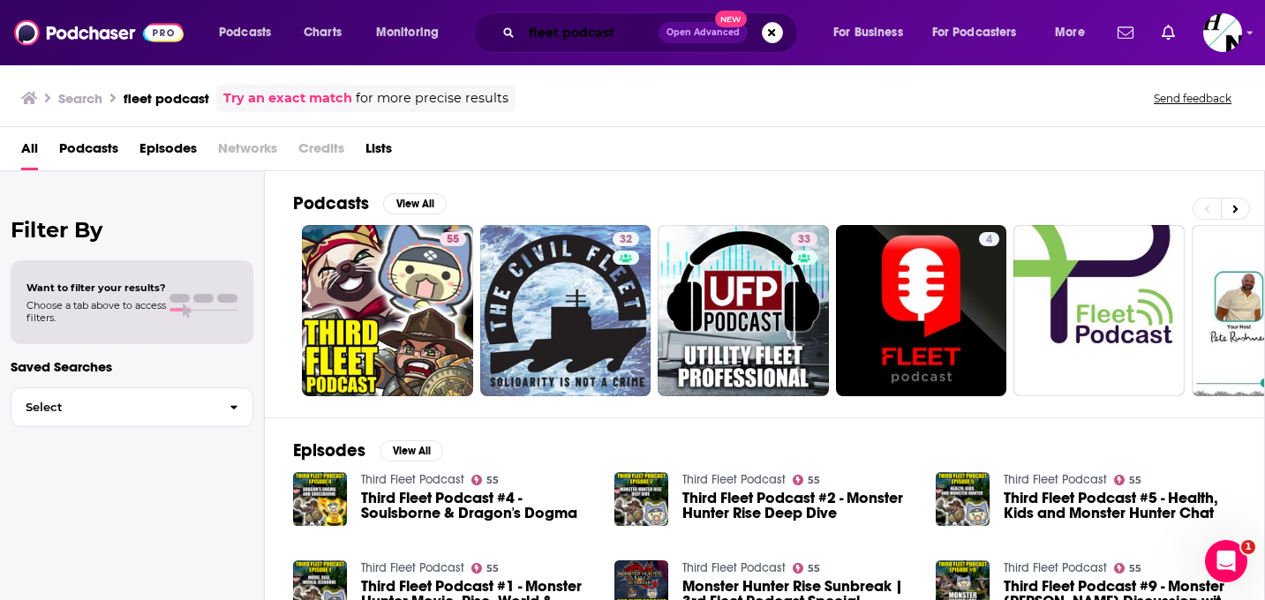
click at [594, 33] on input "fleet podcast" at bounding box center [590, 33] width 137 height 28
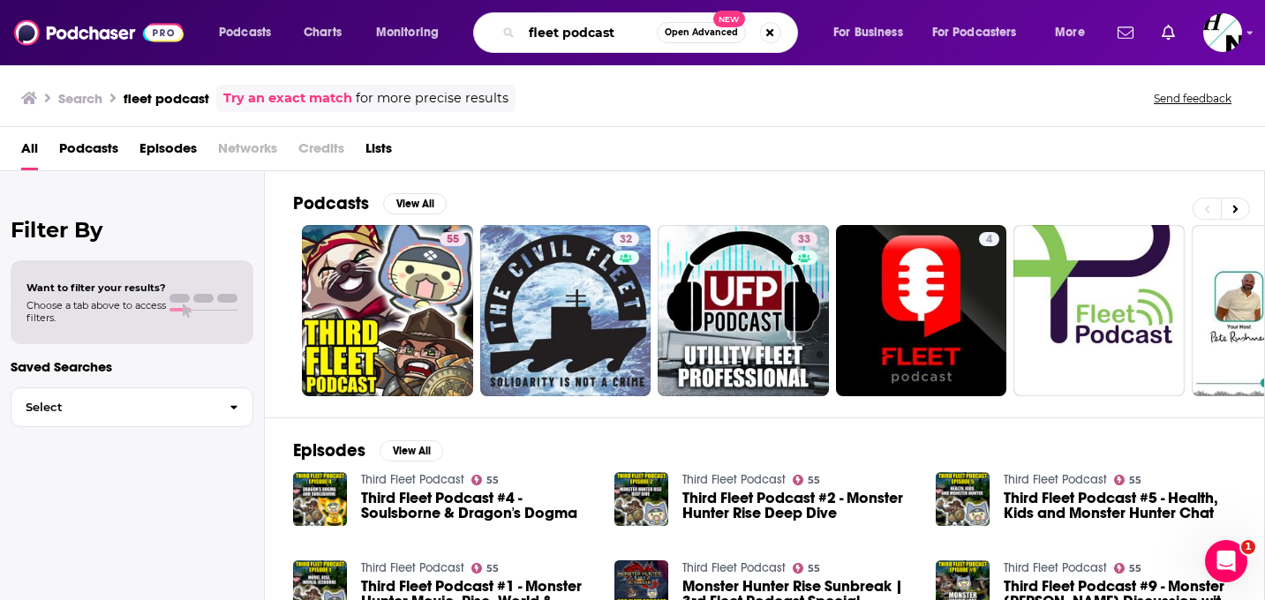
click at [531, 33] on input "fleet podcast" at bounding box center [589, 33] width 135 height 28
type input "the fleet insider"
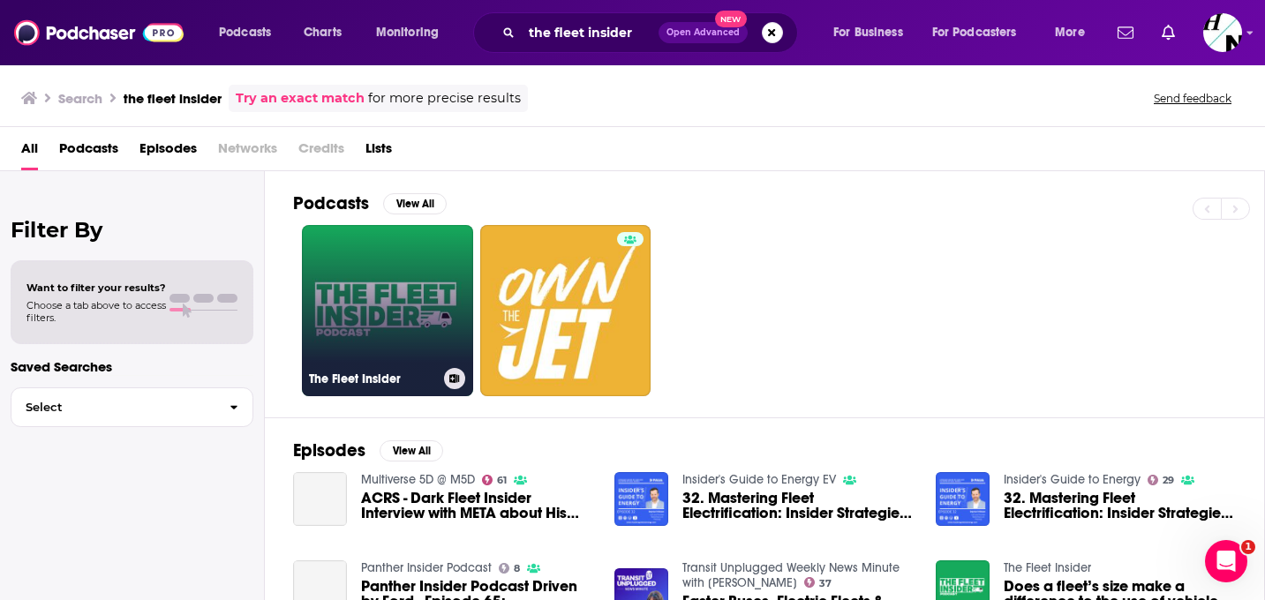
click at [399, 309] on link "The Fleet Insider" at bounding box center [387, 310] width 171 height 171
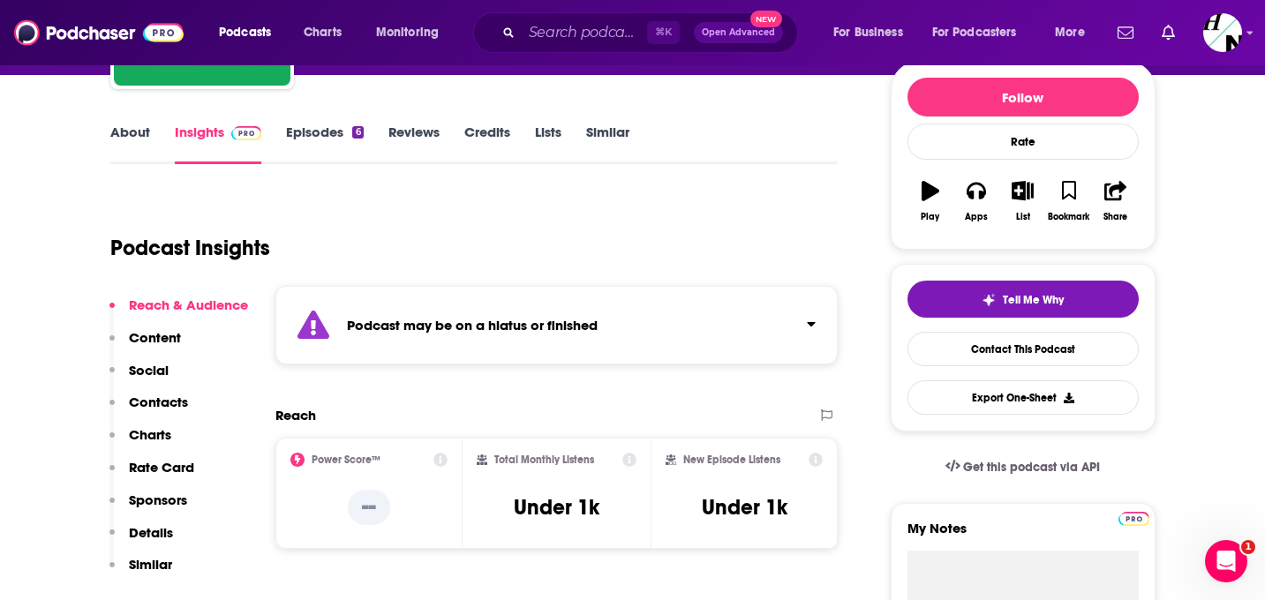
scroll to position [212, 0]
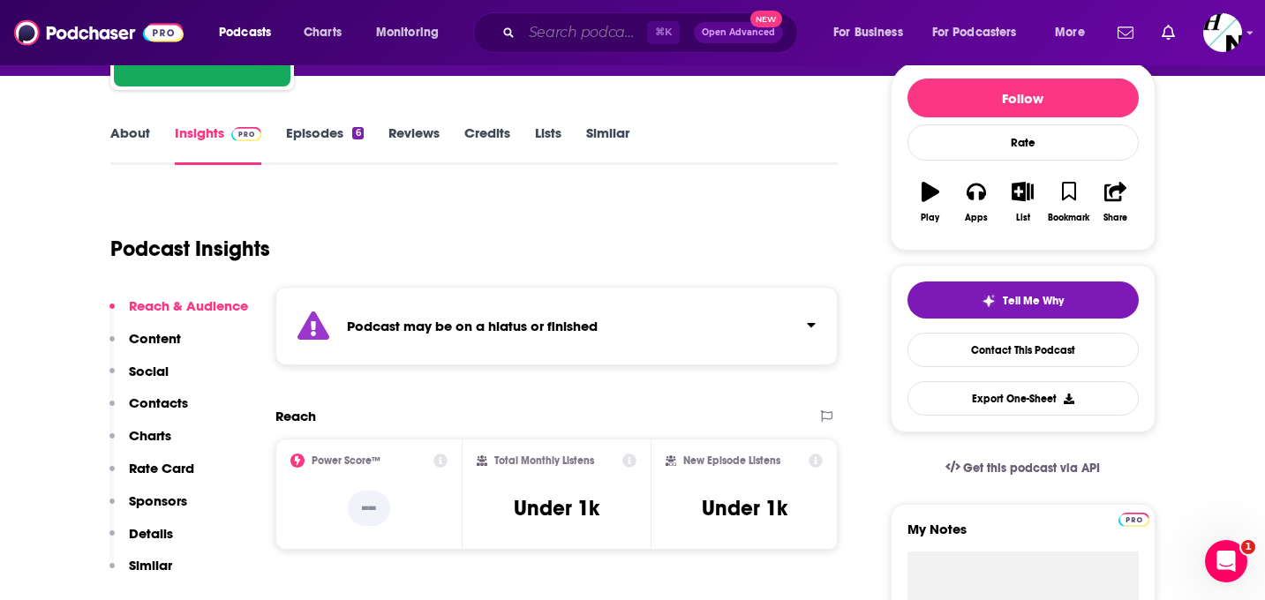
click at [543, 40] on input "Search podcasts, credits, & more..." at bounding box center [584, 33] width 125 height 28
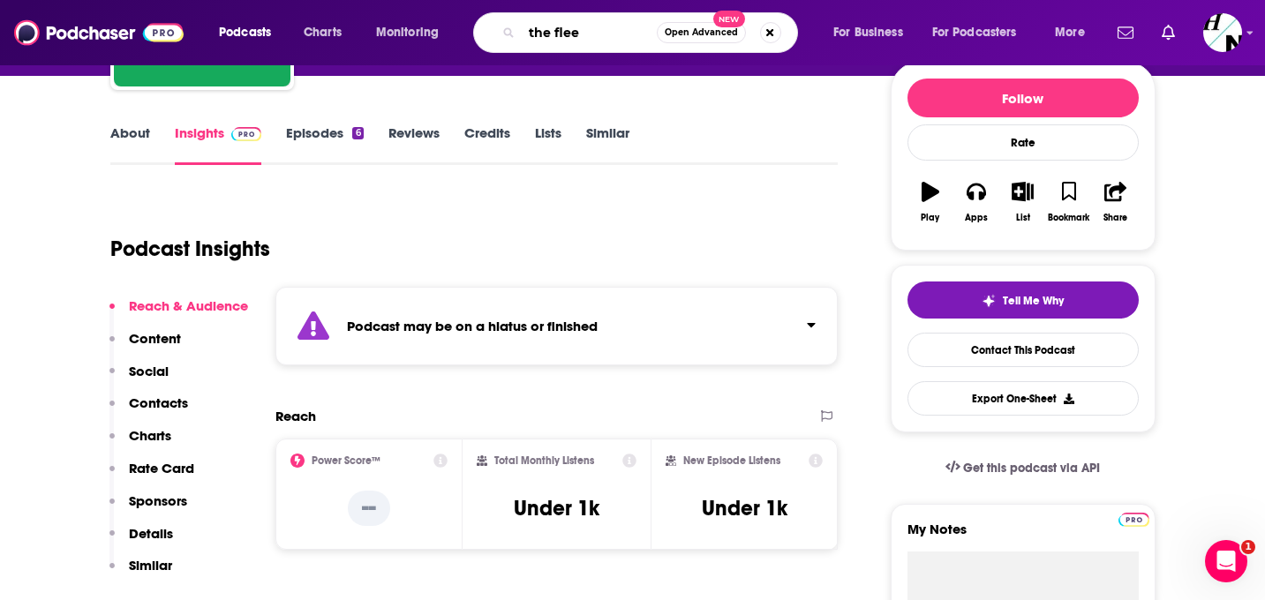
type input "the fleet"
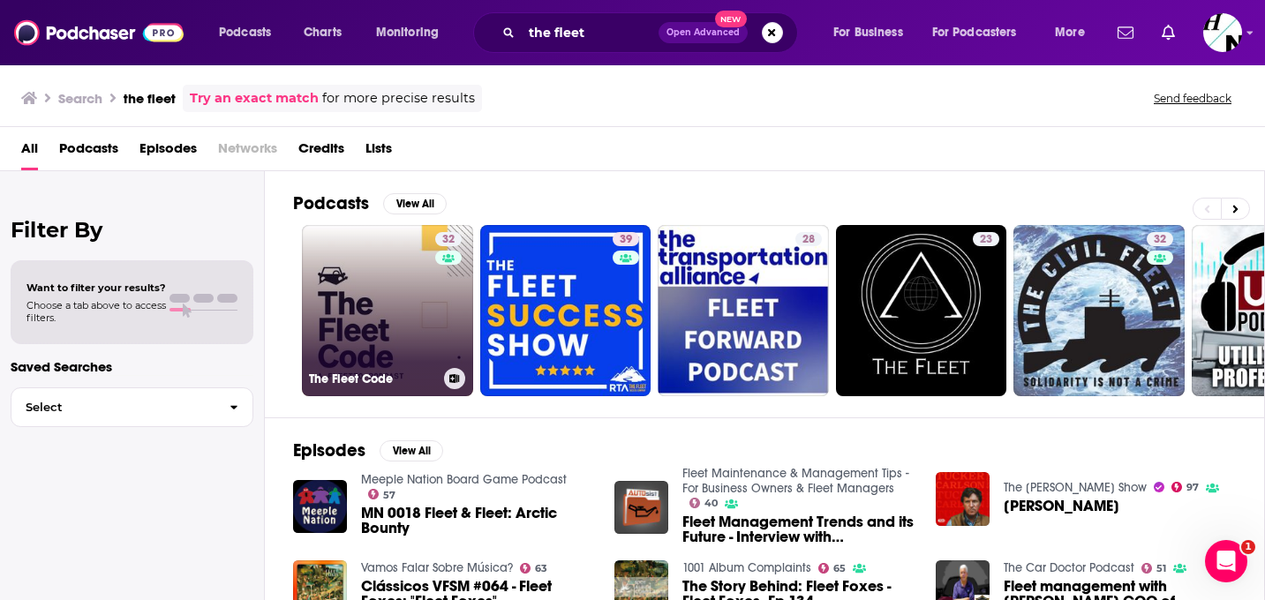
click at [369, 306] on link "32 The Fleet Code" at bounding box center [387, 310] width 171 height 171
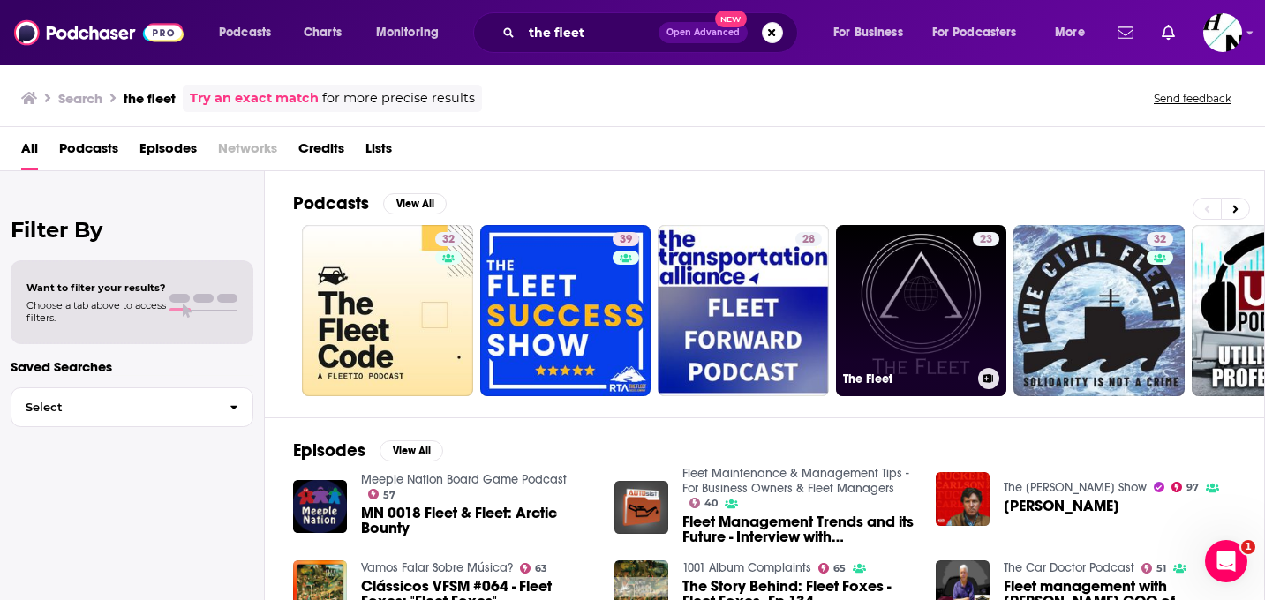
click at [925, 287] on link "23 The Fleet" at bounding box center [921, 310] width 171 height 171
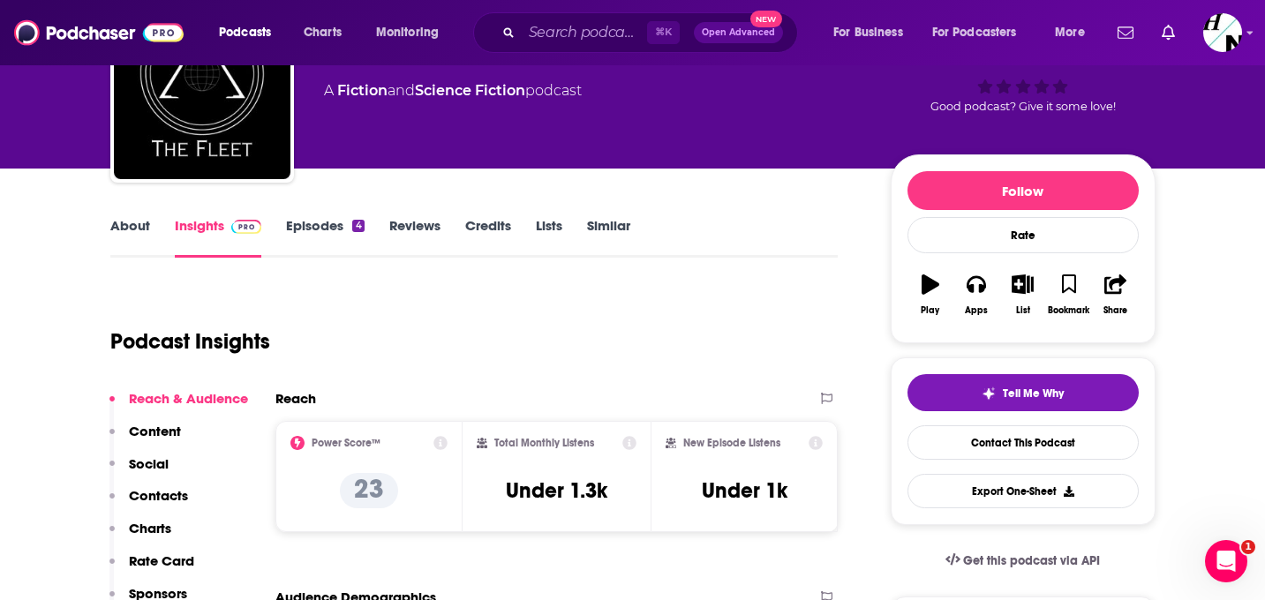
scroll to position [137, 0]
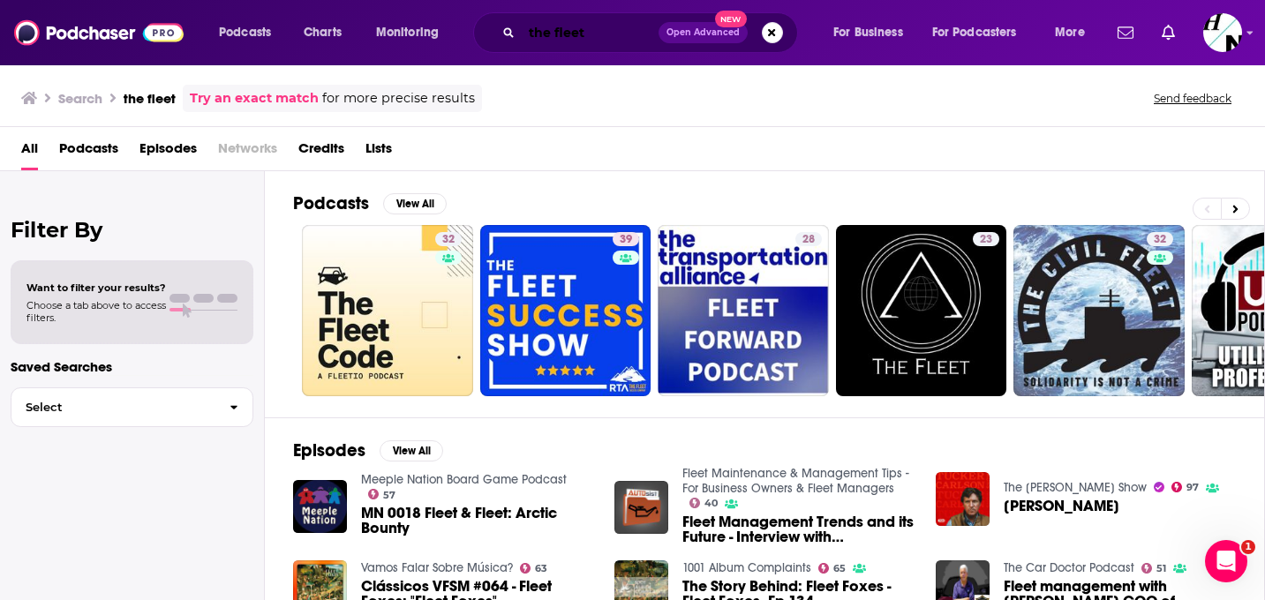
click at [543, 25] on input "the fleet" at bounding box center [590, 33] width 137 height 28
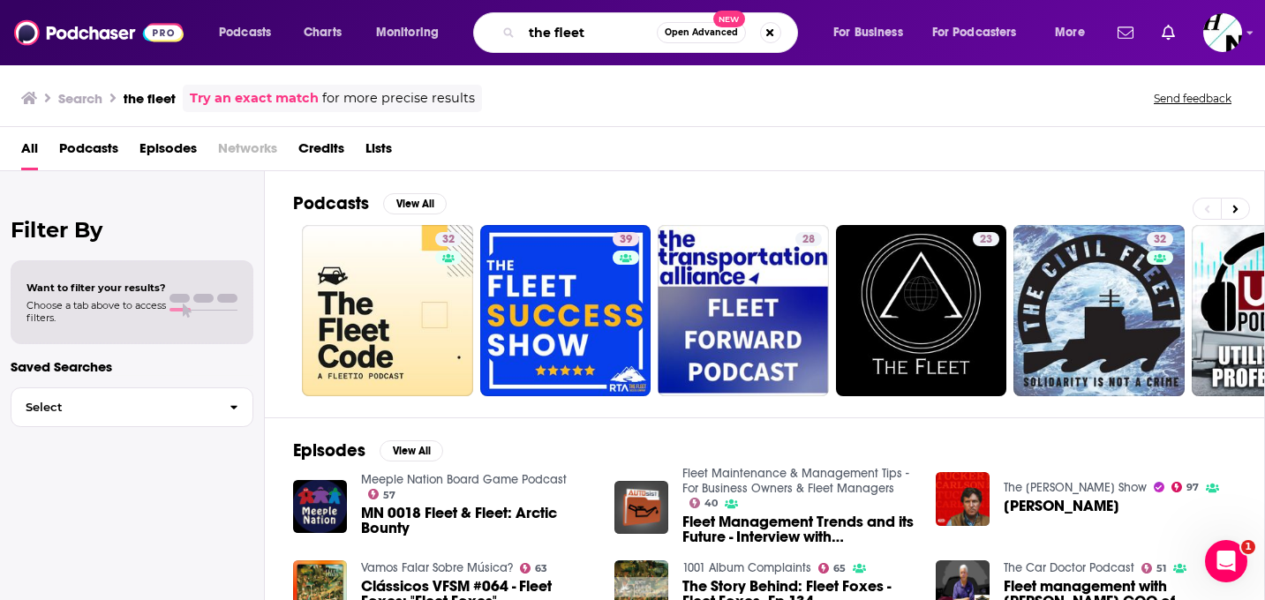
click at [543, 25] on input "the fleet" at bounding box center [589, 33] width 135 height 28
type input "tech and science daily"
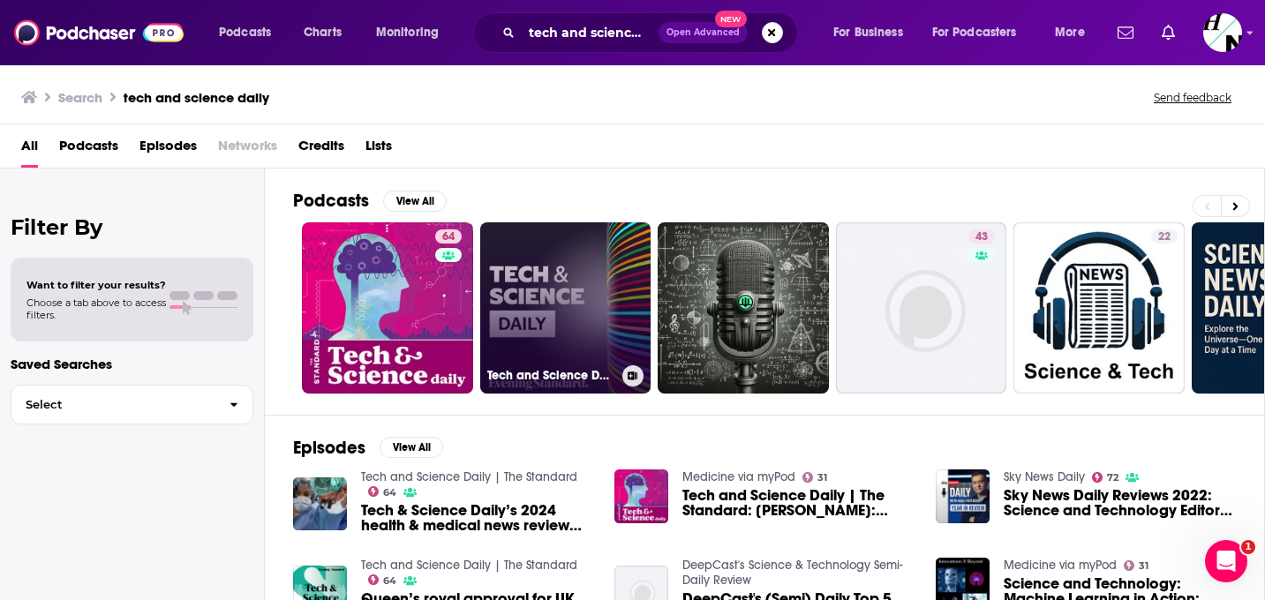
click at [566, 310] on link "Tech and Science Daily - from the Evening Standard" at bounding box center [565, 308] width 171 height 171
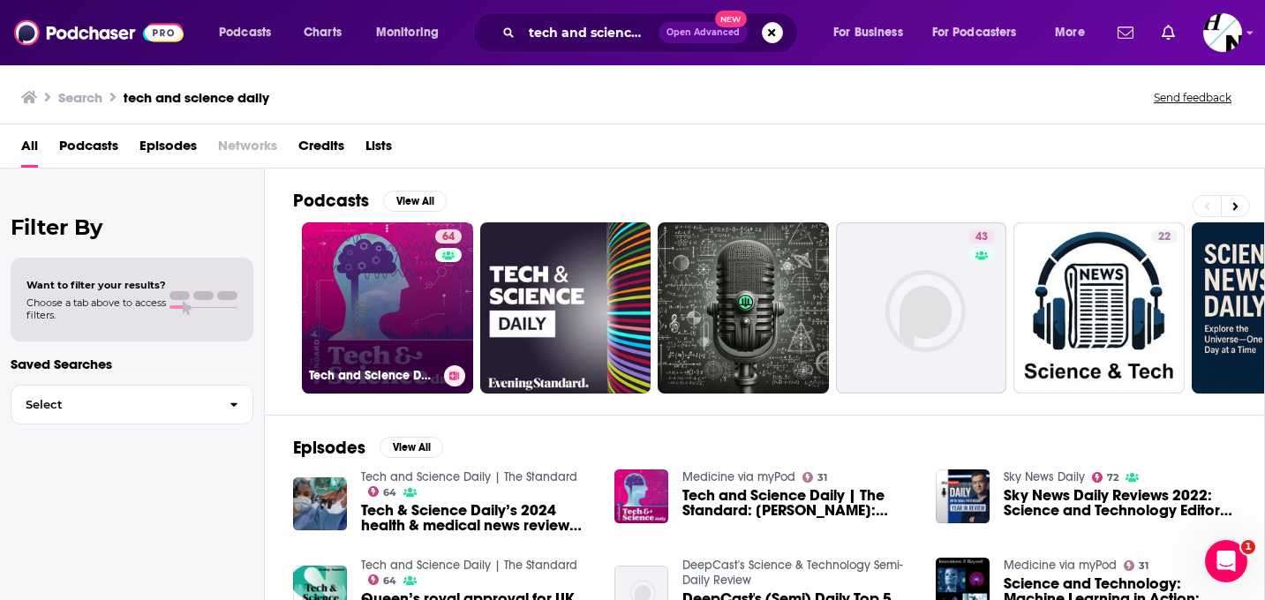
click at [376, 306] on link "64 Tech and Science Daily | The Standard" at bounding box center [387, 308] width 171 height 171
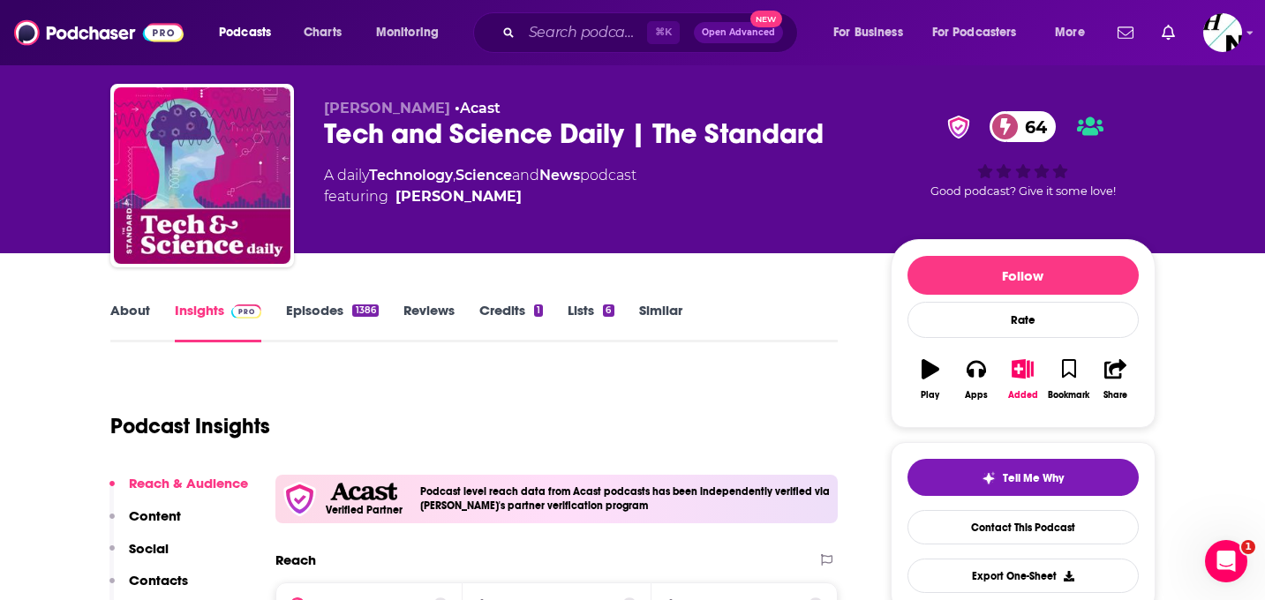
scroll to position [34, 0]
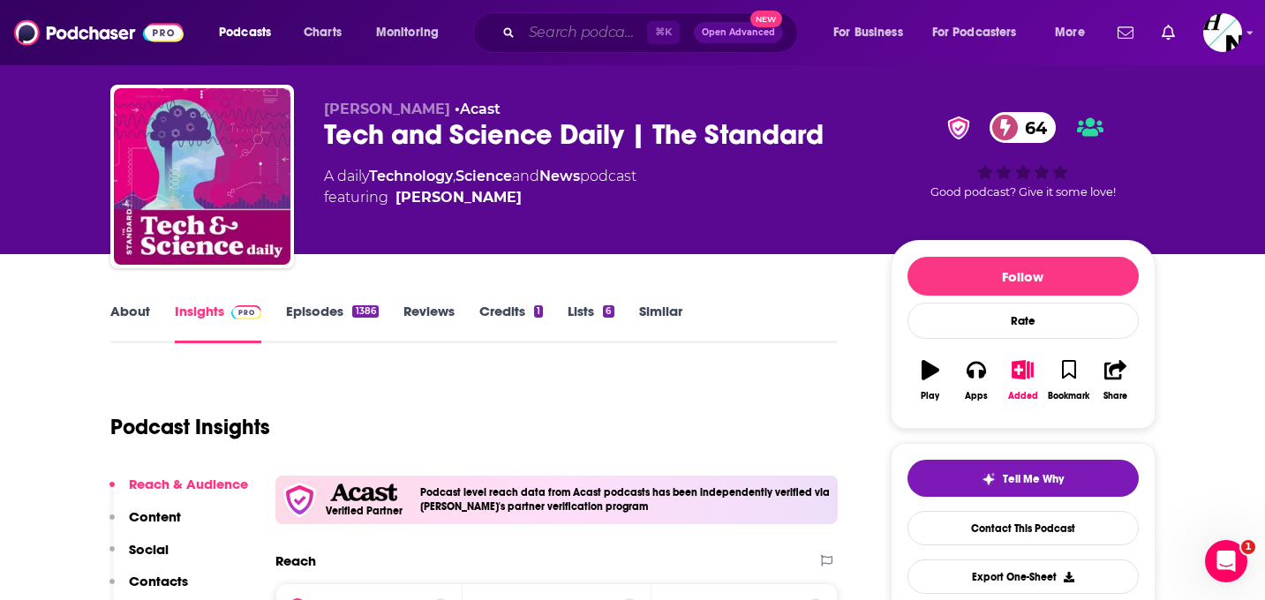
click at [593, 36] on input "Search podcasts, credits, & more..." at bounding box center [584, 33] width 125 height 28
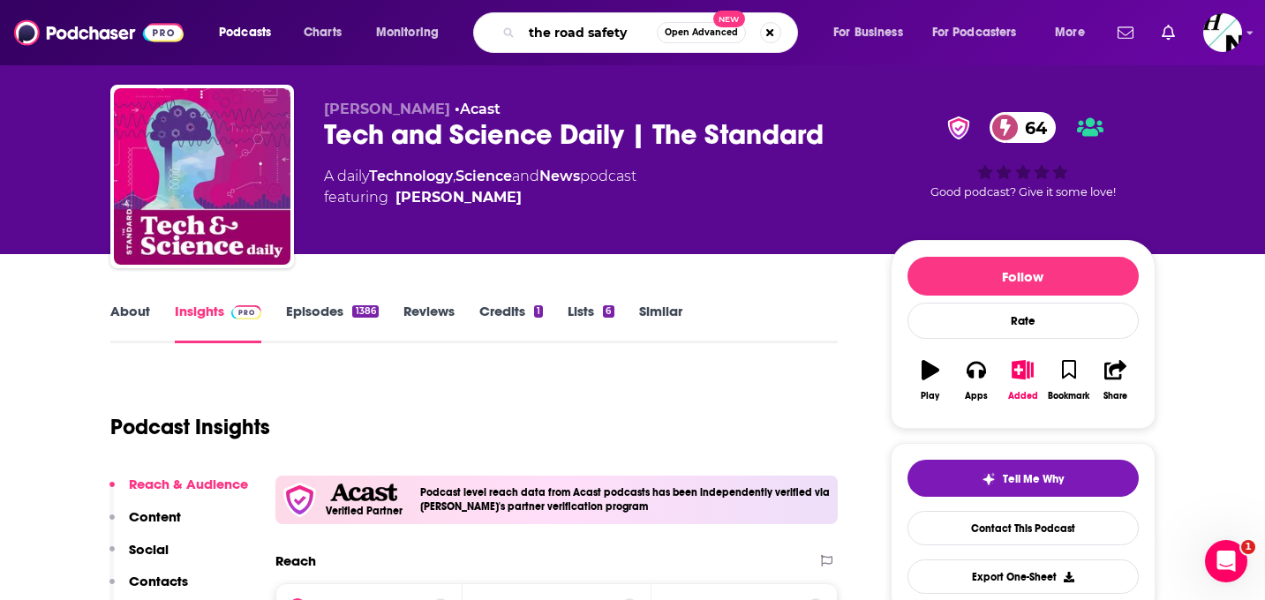
type input "the road safety"
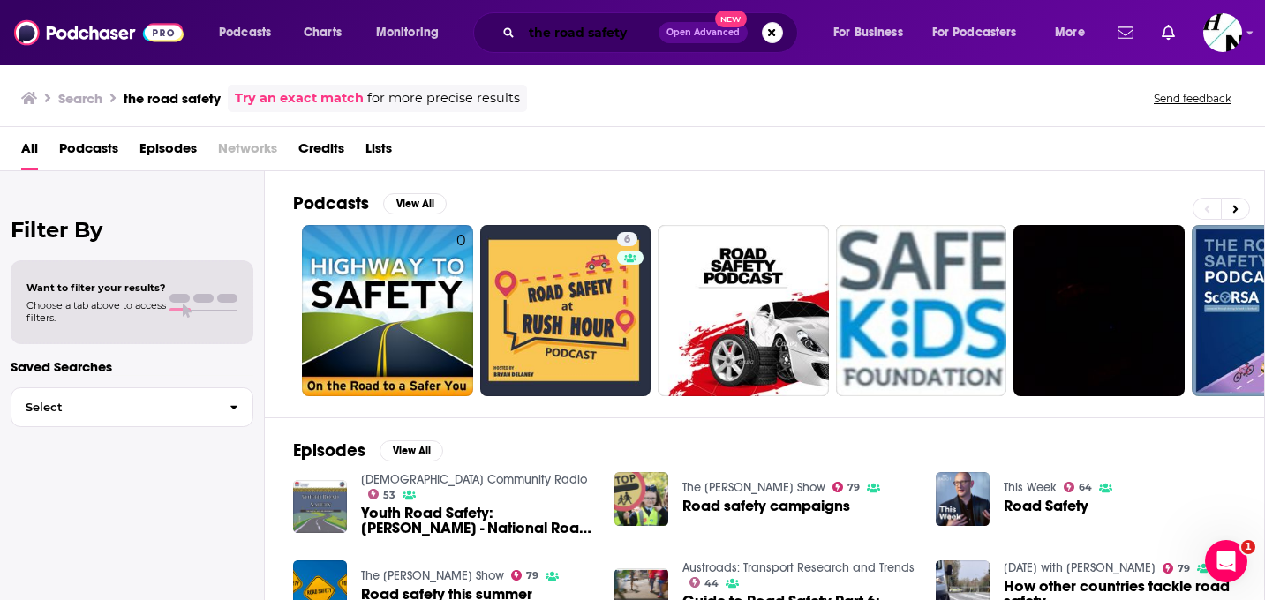
click at [646, 30] on input "the road safety" at bounding box center [590, 33] width 137 height 28
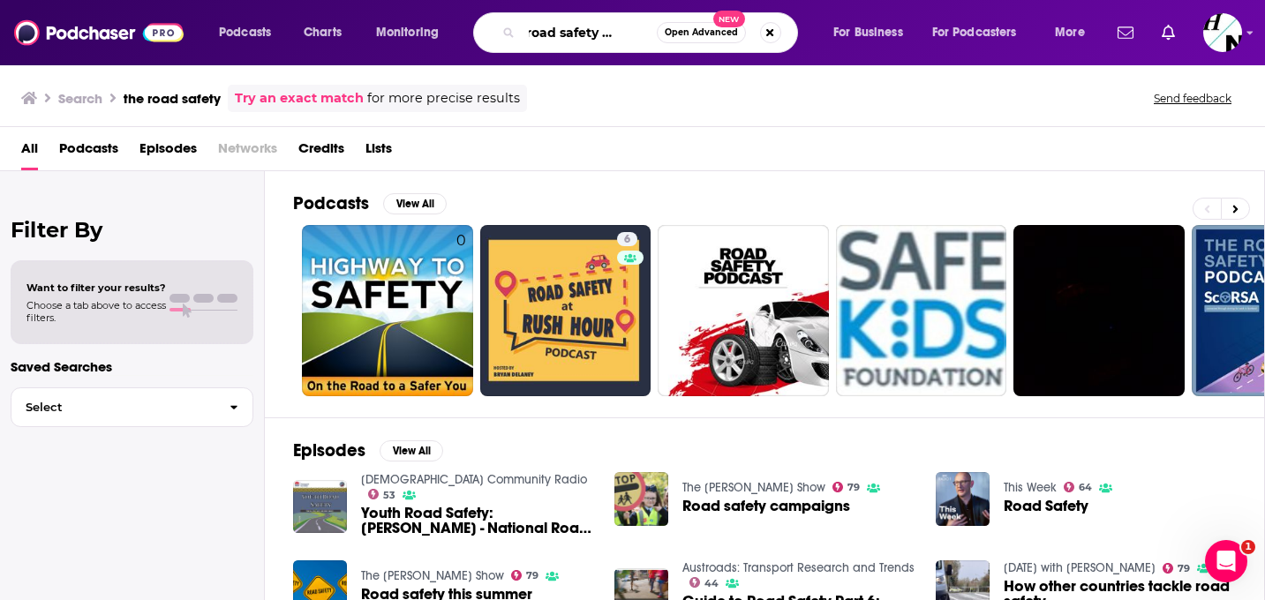
scroll to position [0, 34]
type input "the road safety podcast"
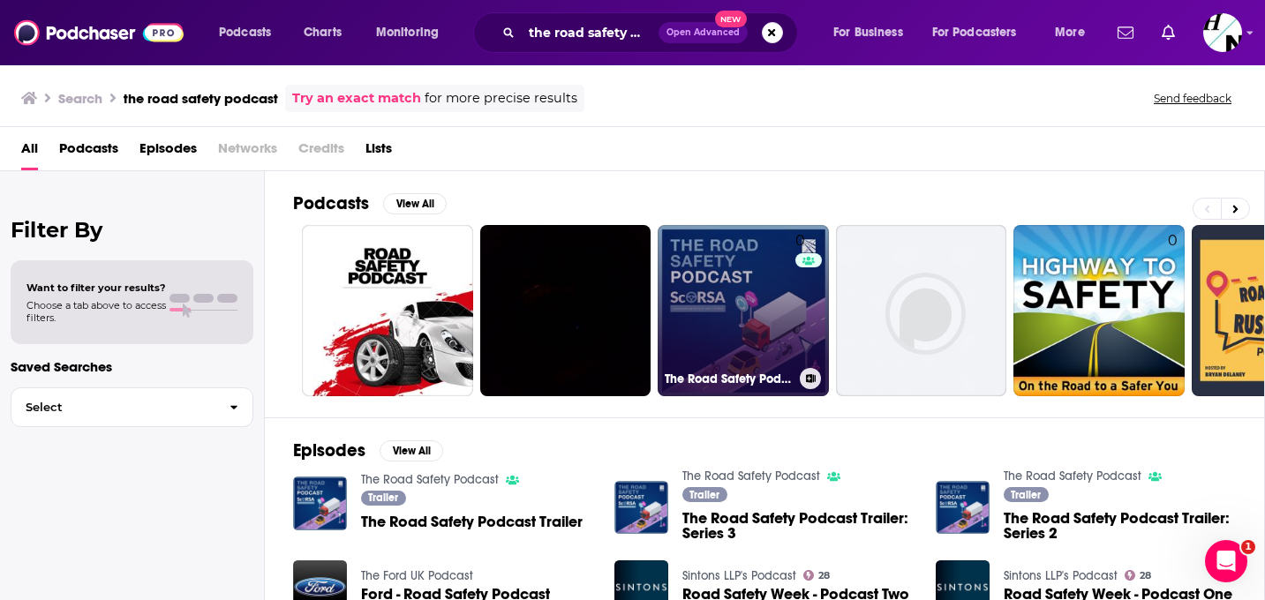
click at [718, 286] on link "0 The Road Safety Podcast" at bounding box center [743, 310] width 171 height 171
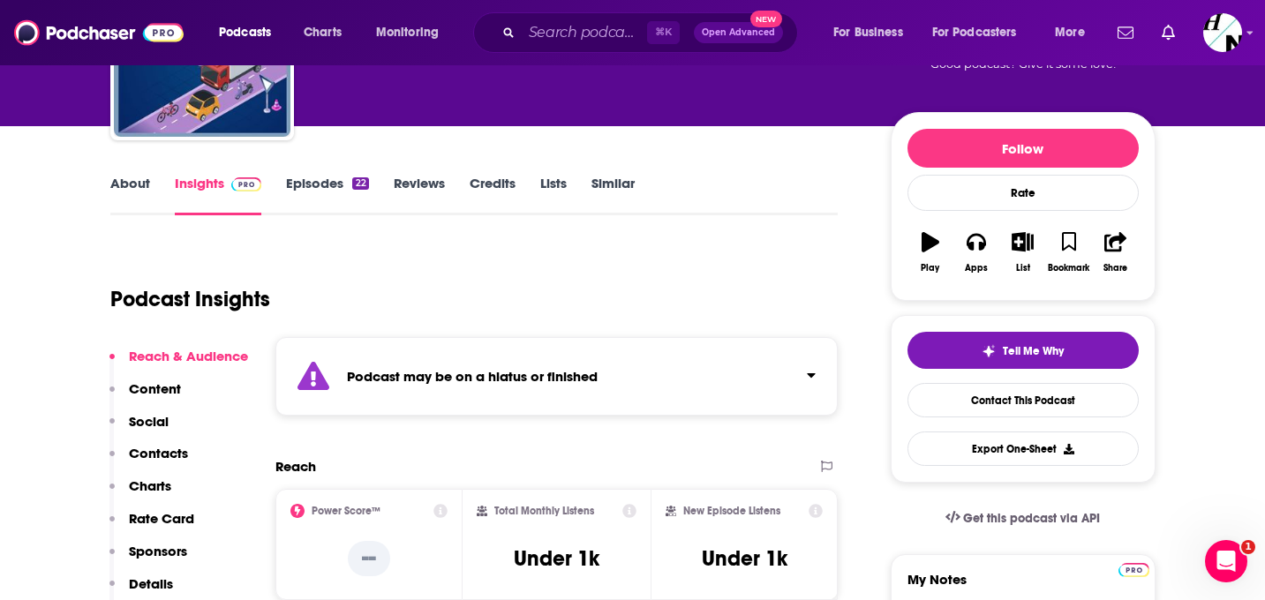
scroll to position [332, 0]
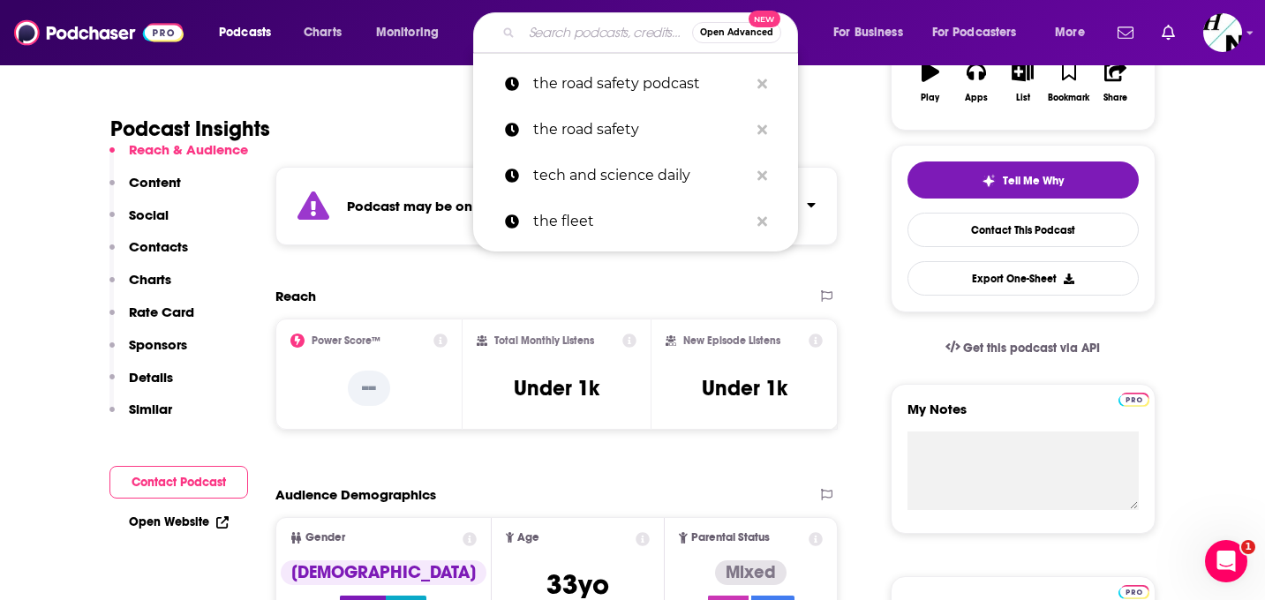
click at [556, 43] on input "Search podcasts, credits, & more..." at bounding box center [607, 33] width 170 height 28
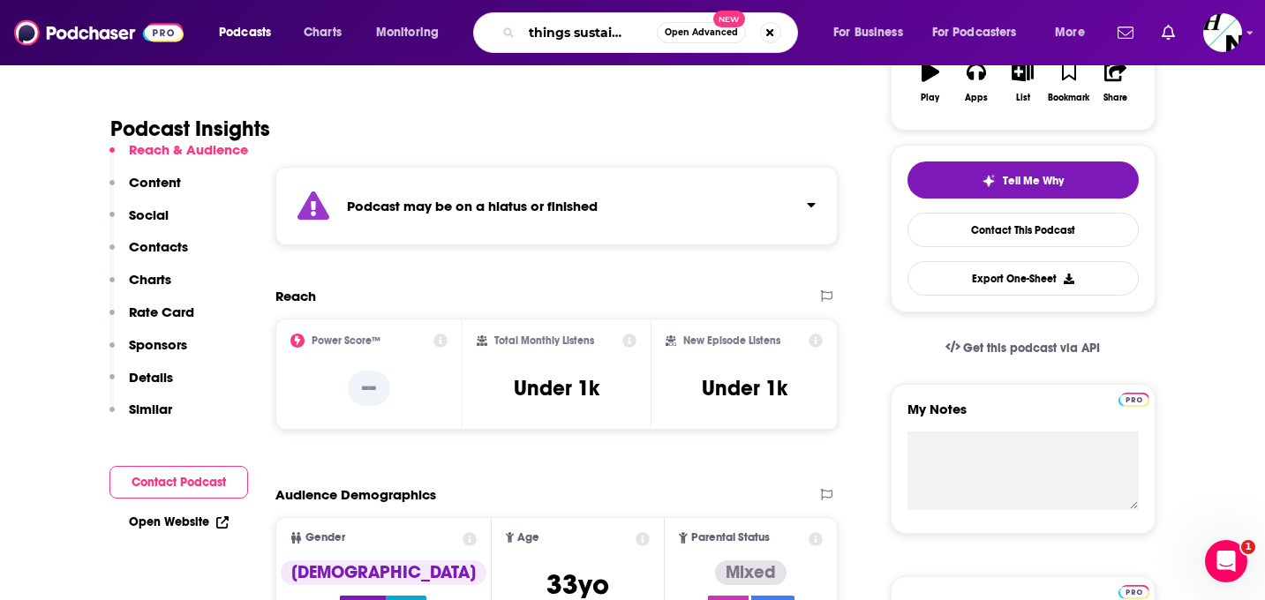
type input "all things sustainable"
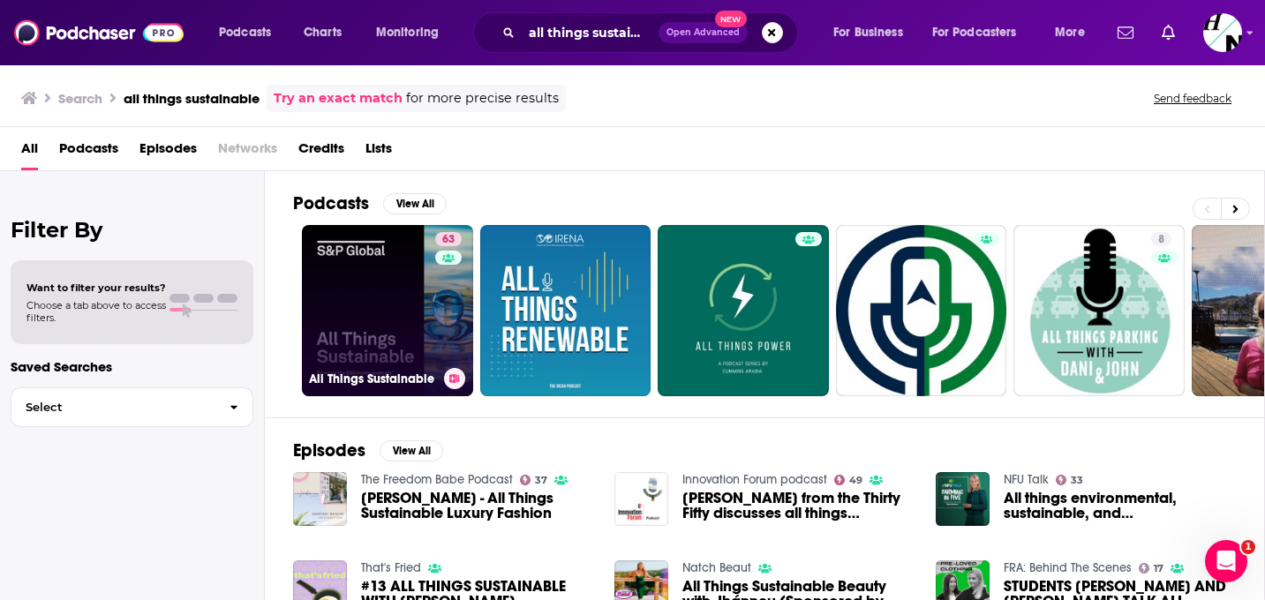
click at [345, 298] on link "63 All Things Sustainable" at bounding box center [387, 310] width 171 height 171
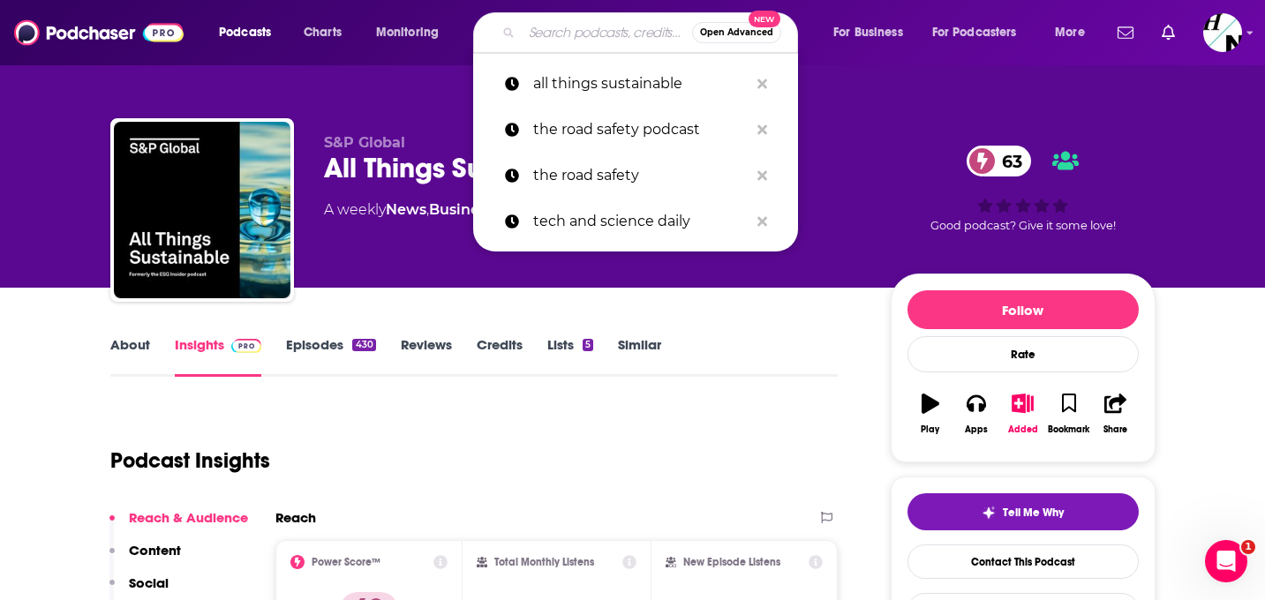
click at [566, 35] on input "Search podcasts, credits, & more..." at bounding box center [607, 33] width 170 height 28
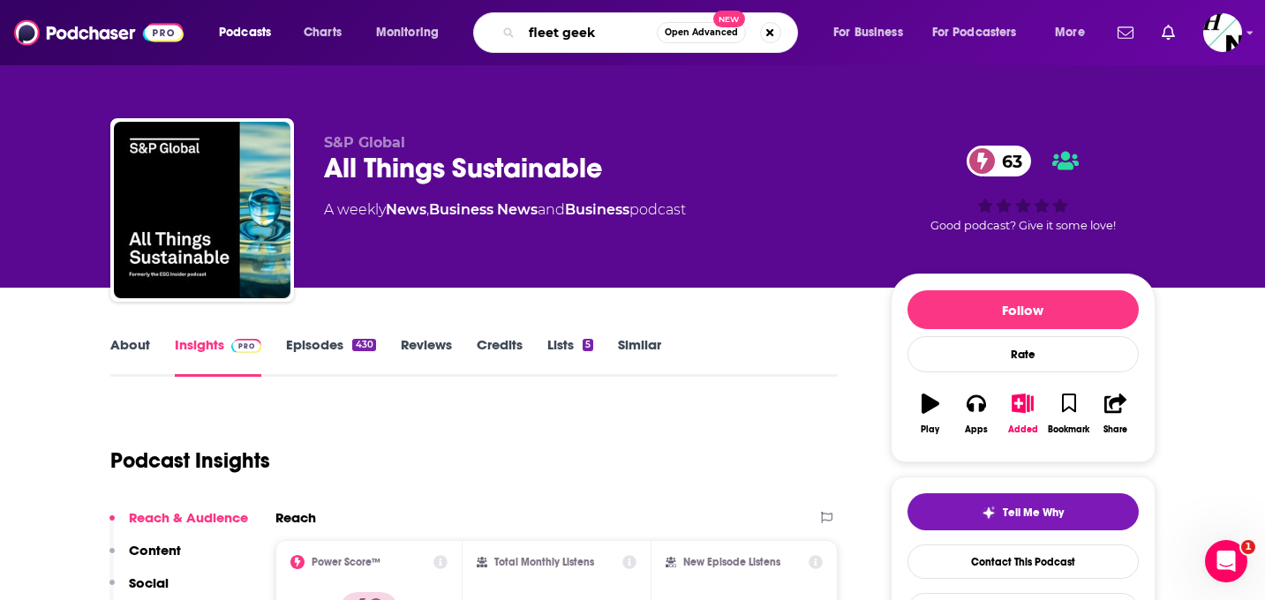
type input "fleet geeks"
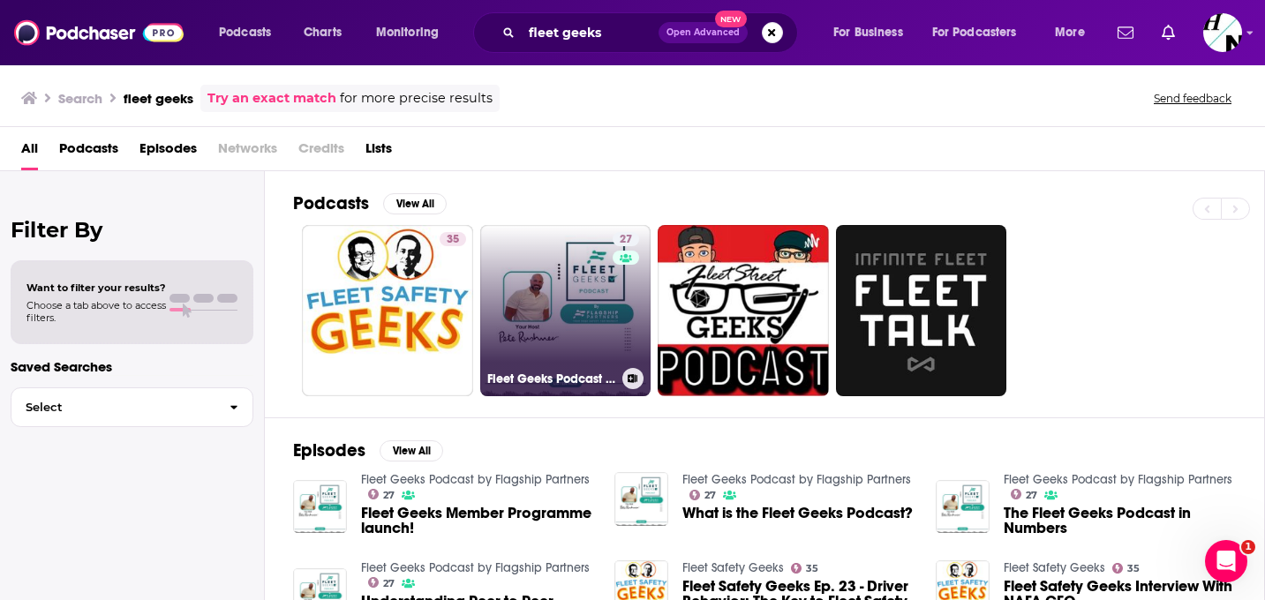
scroll to position [95, 0]
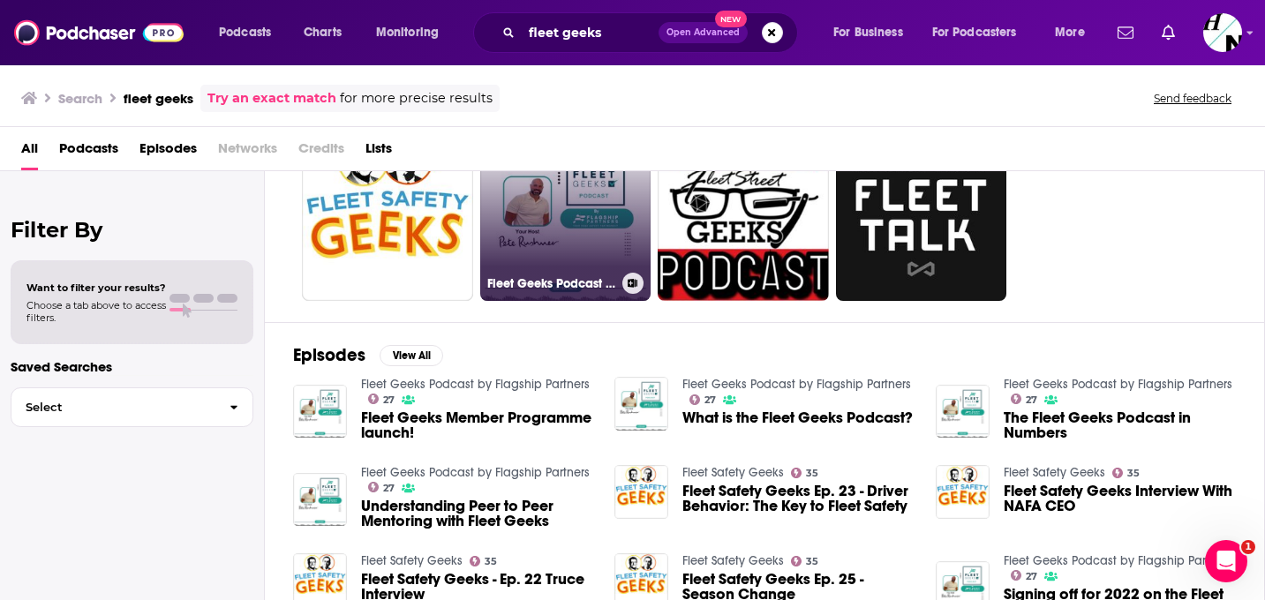
click at [620, 229] on div "27" at bounding box center [628, 205] width 31 height 136
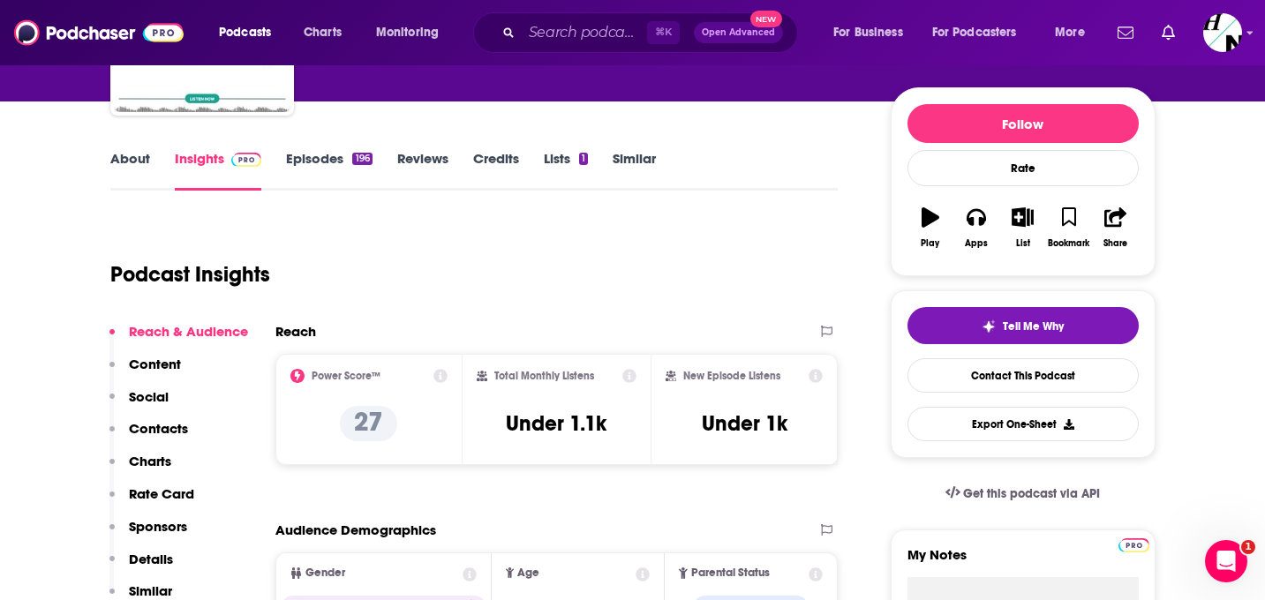
scroll to position [30, 0]
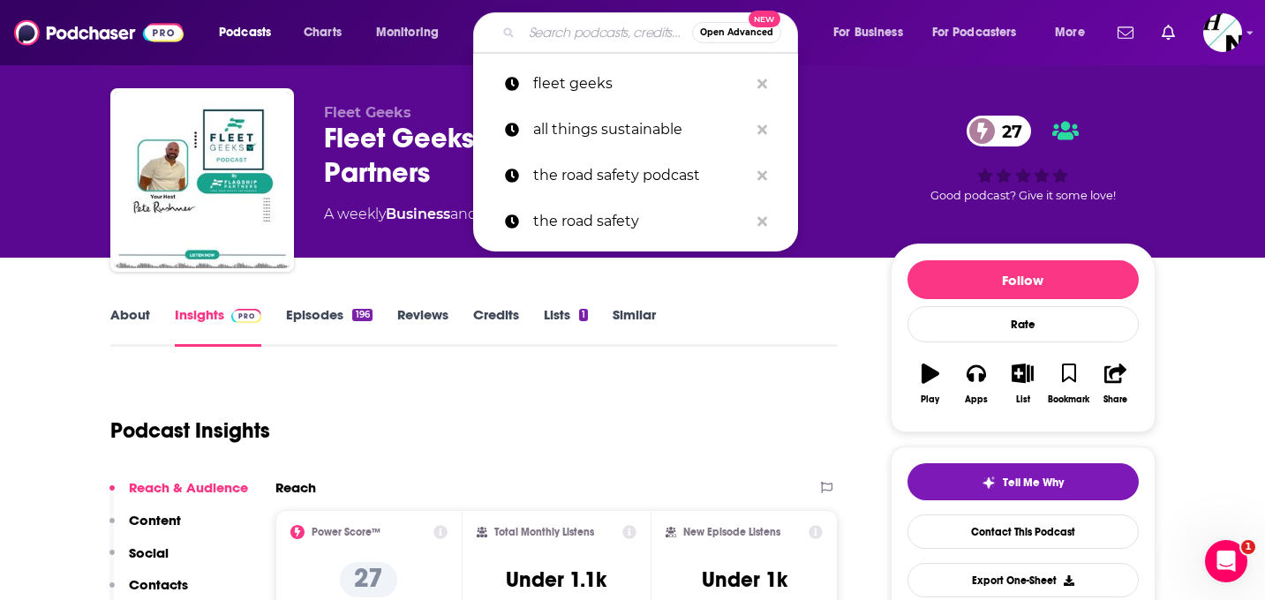
click at [585, 39] on input "Search podcasts, credits, & more..." at bounding box center [607, 33] width 170 height 28
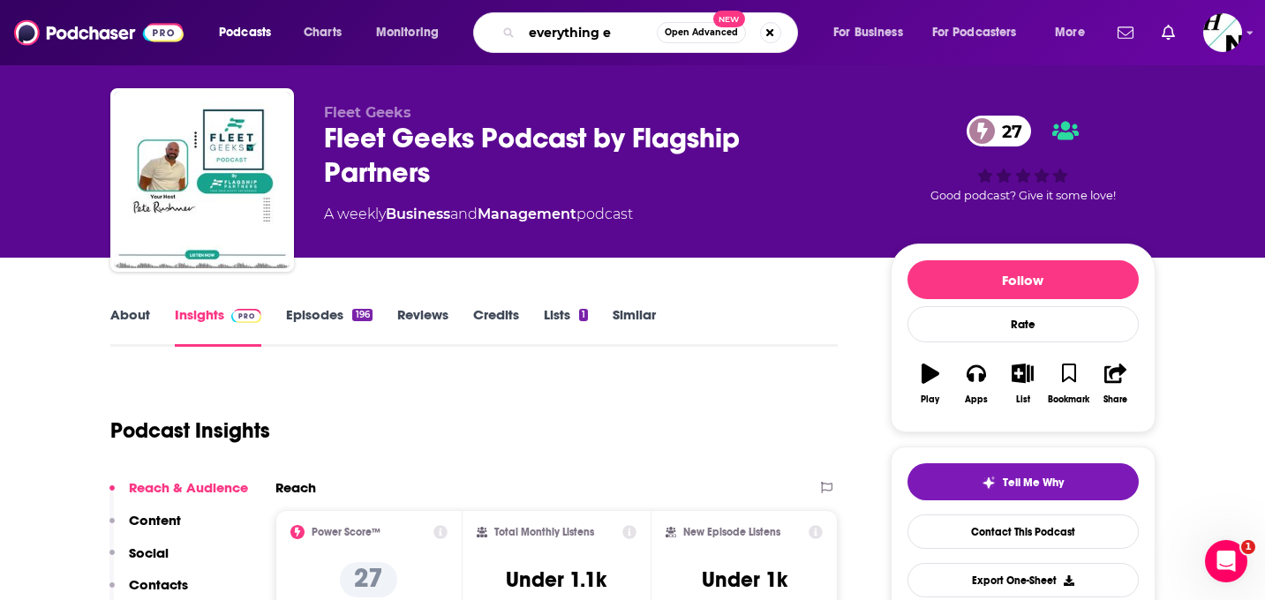
type input "everything ev"
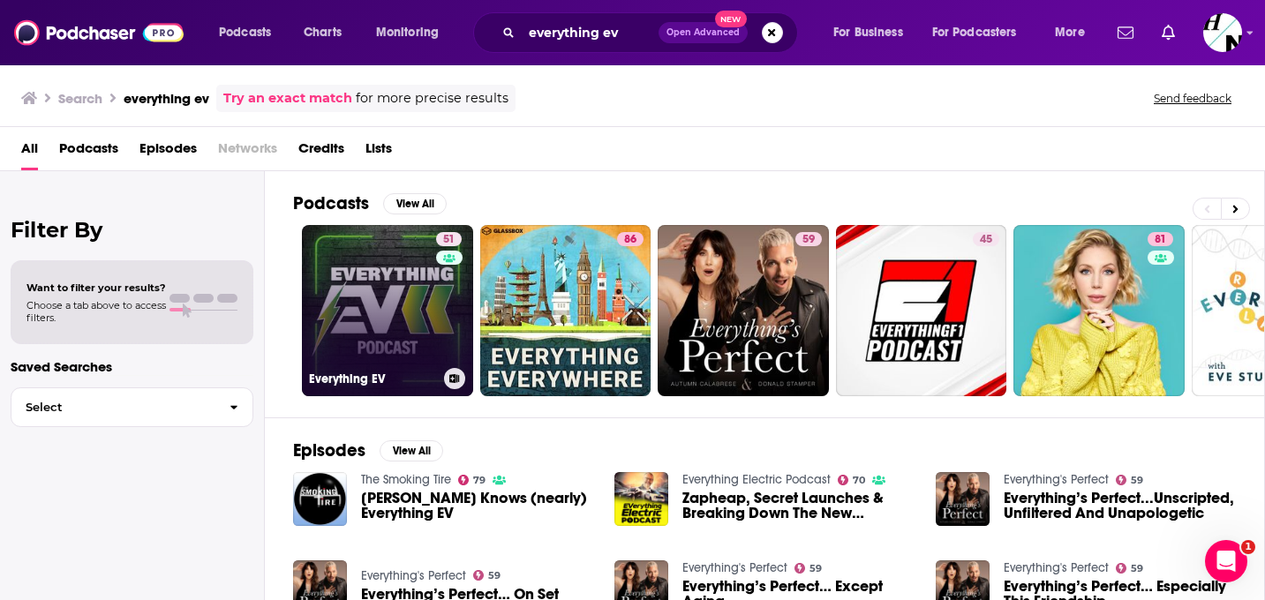
click at [410, 291] on link "51 Everything EV" at bounding box center [387, 310] width 171 height 171
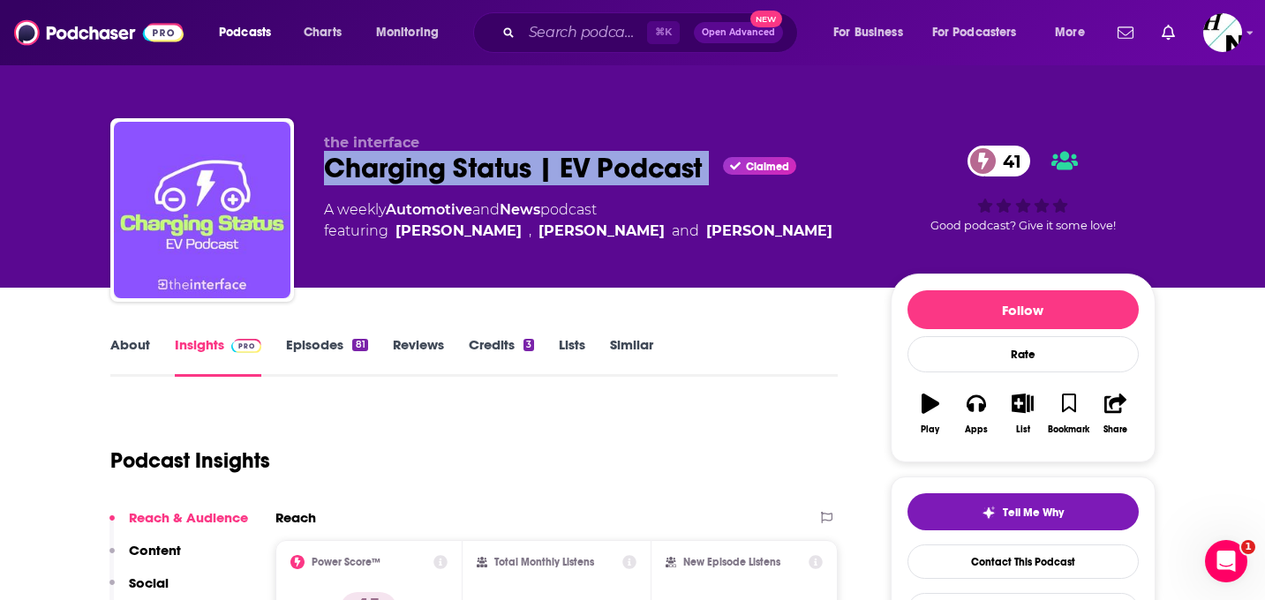
drag, startPoint x: 313, startPoint y: 168, endPoint x: 719, endPoint y: 176, distance: 405.4
click at [719, 176] on div "the interface Charging Status | EV Podcast Claimed 41 A weekly Automotive and N…" at bounding box center [633, 213] width 1046 height 191
click at [693, 175] on div "Charging Status | EV Podcast Claimed 41" at bounding box center [593, 168] width 539 height 34
drag, startPoint x: 714, startPoint y: 173, endPoint x: 309, endPoint y: 178, distance: 405.4
click at [309, 178] on div "the interface Charging Status | EV Podcast Claimed 41 A weekly Automotive and N…" at bounding box center [633, 213] width 1046 height 191
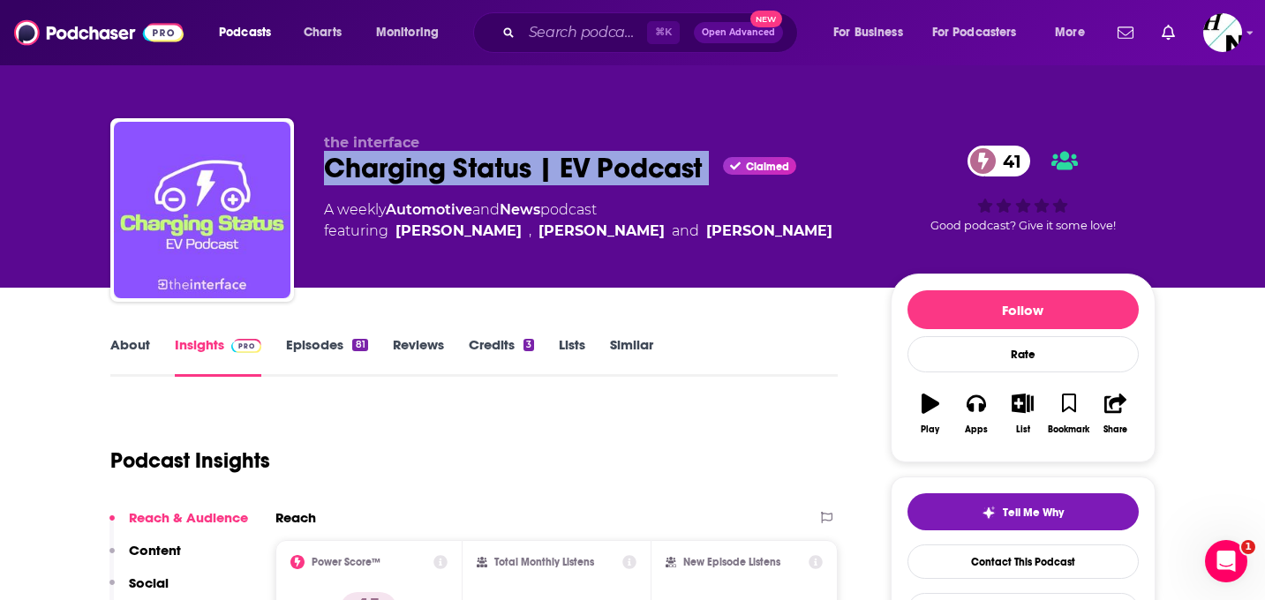
copy div "Charging Status | EV Podcast"
